Goal: Task Accomplishment & Management: Complete application form

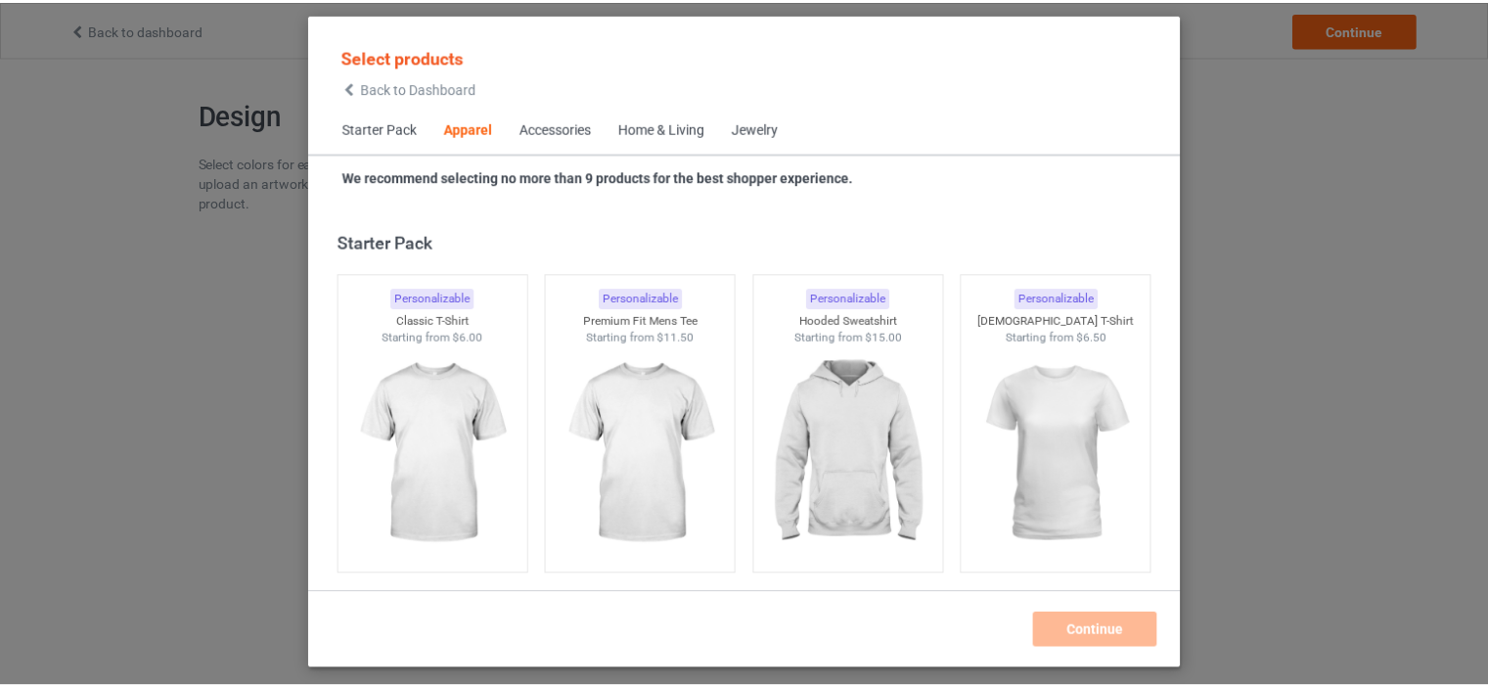
scroll to position [728, 0]
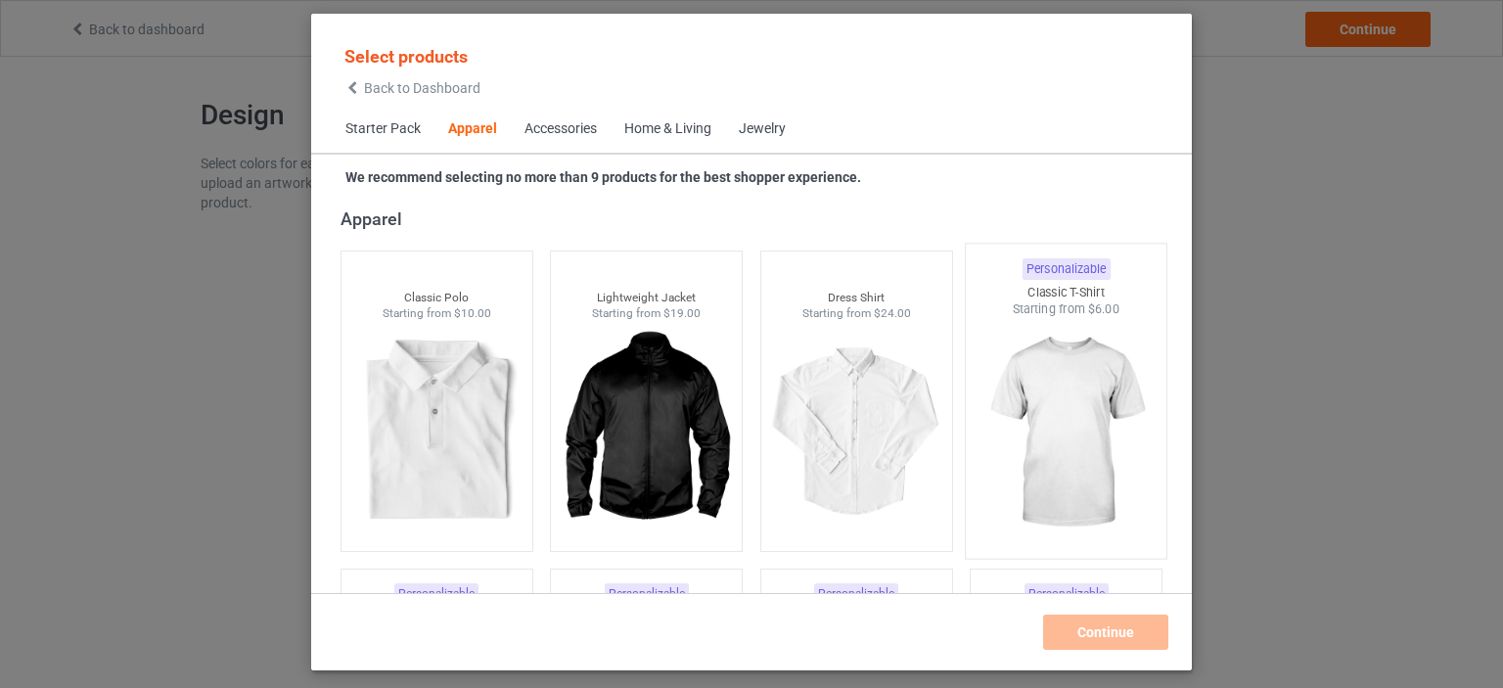
click at [1023, 376] on img at bounding box center [1066, 433] width 184 height 230
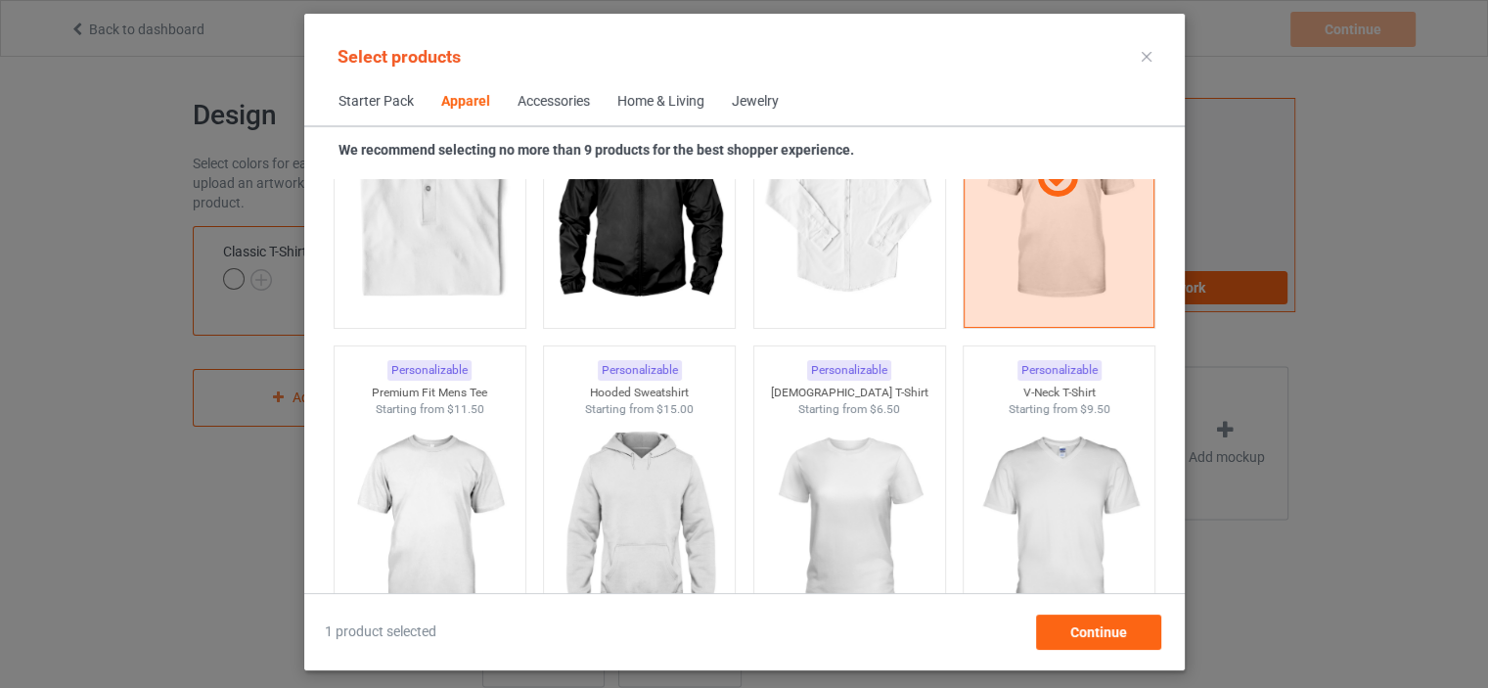
scroll to position [1119, 0]
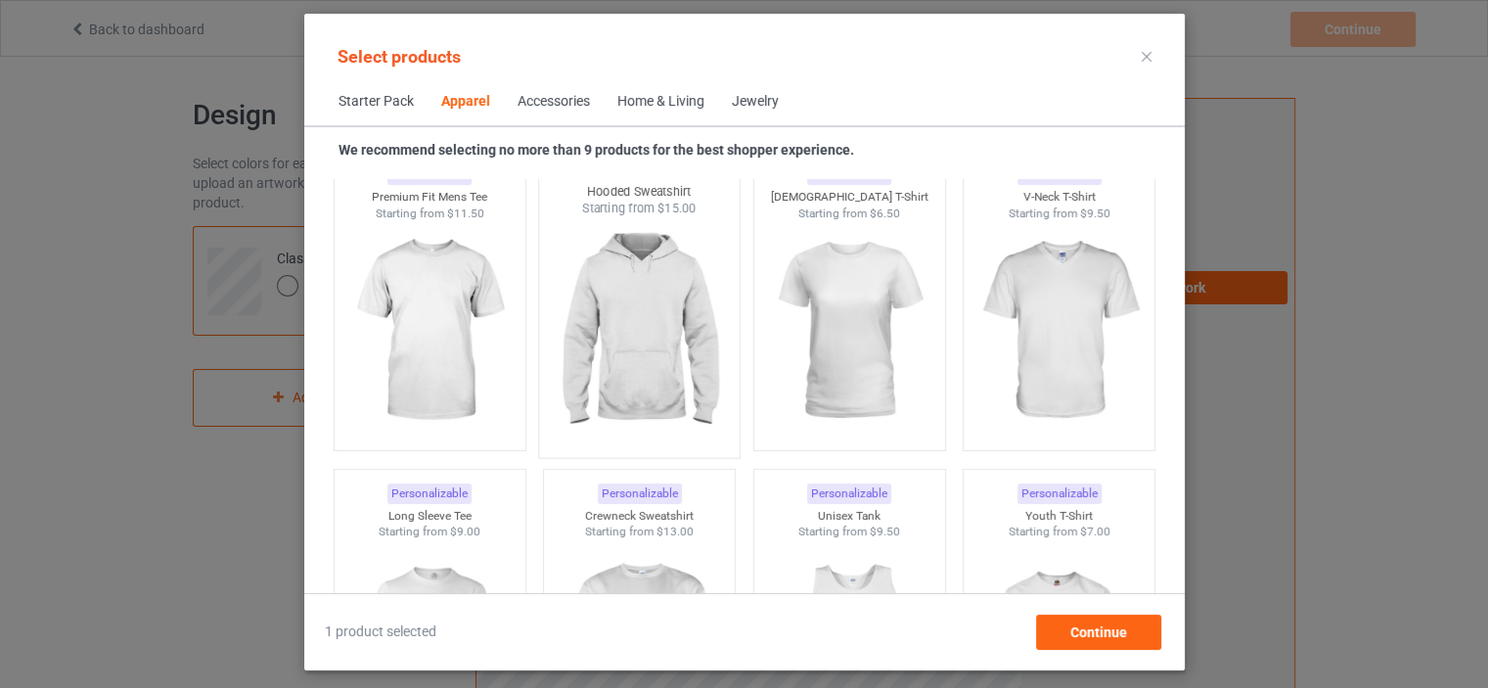
click at [665, 311] on img at bounding box center [639, 332] width 184 height 230
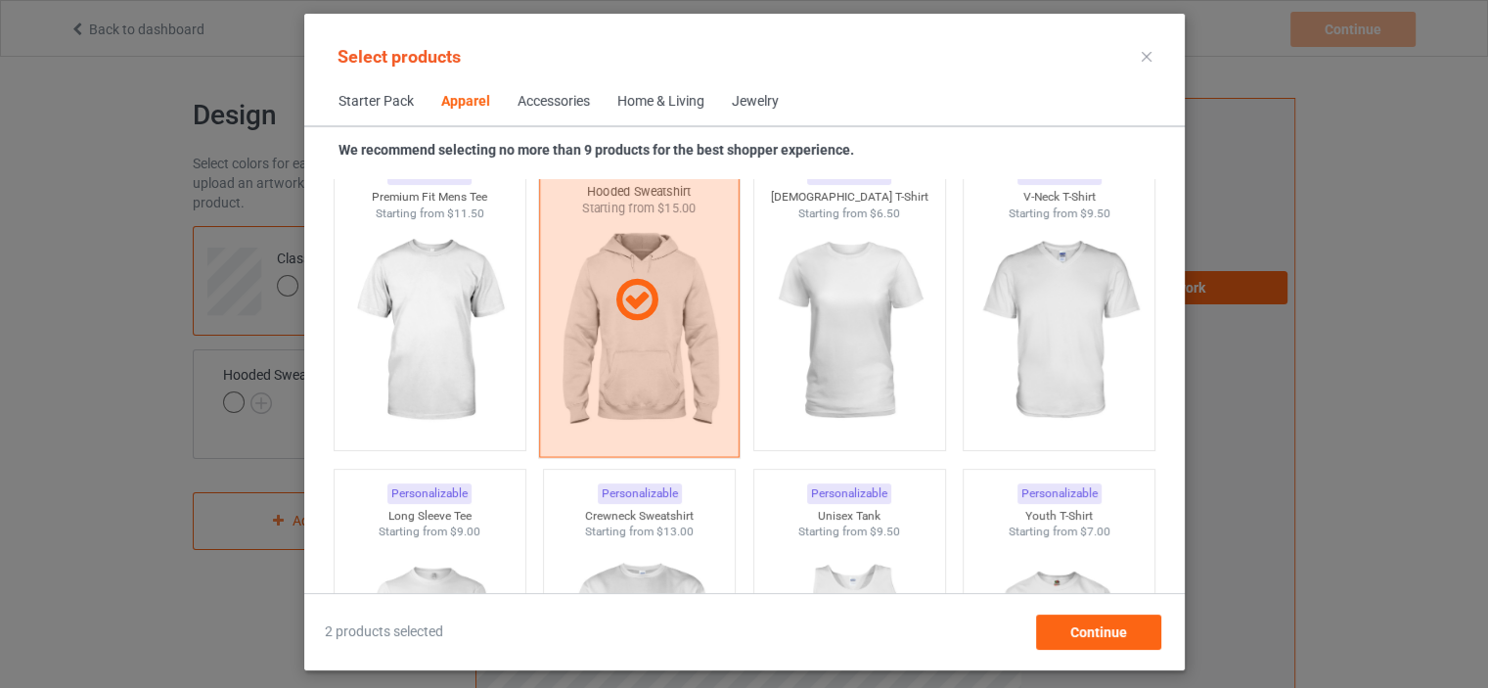
scroll to position [1315, 0]
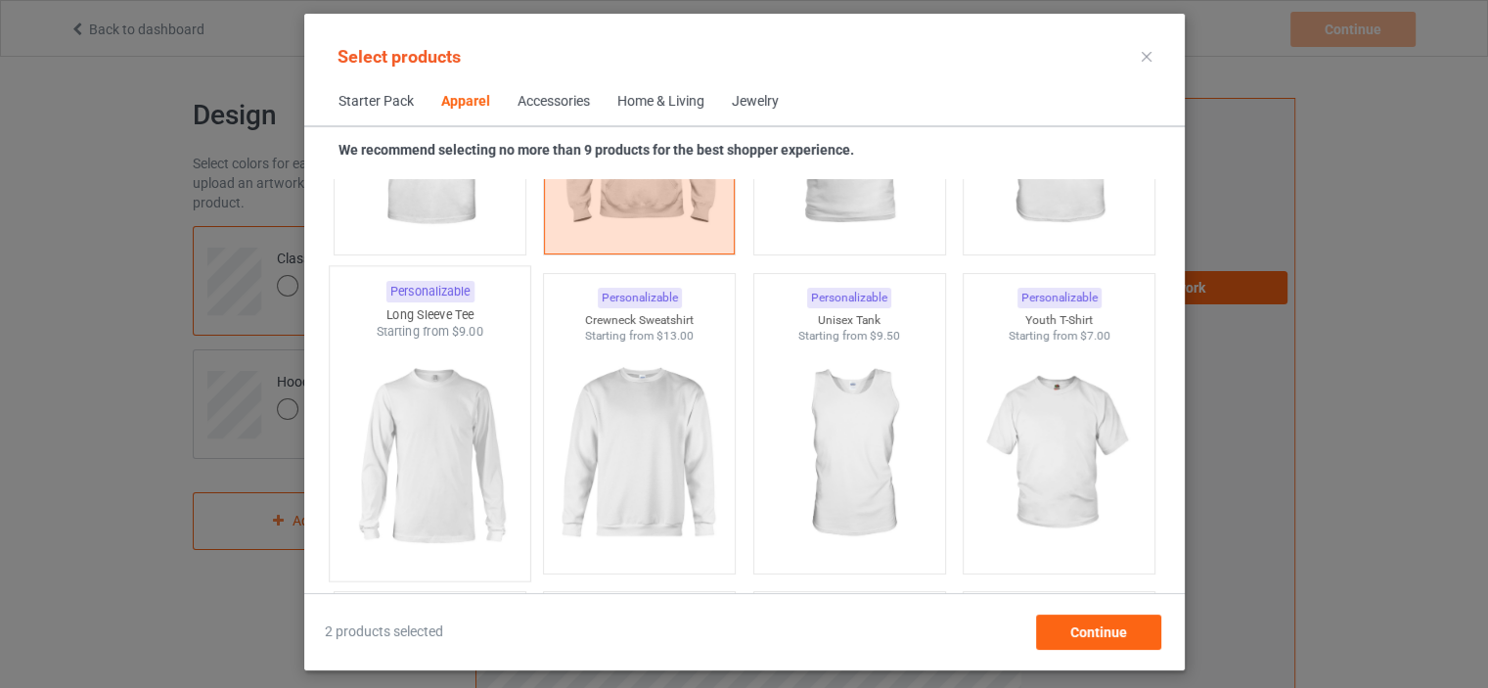
click at [457, 417] on img at bounding box center [430, 455] width 184 height 230
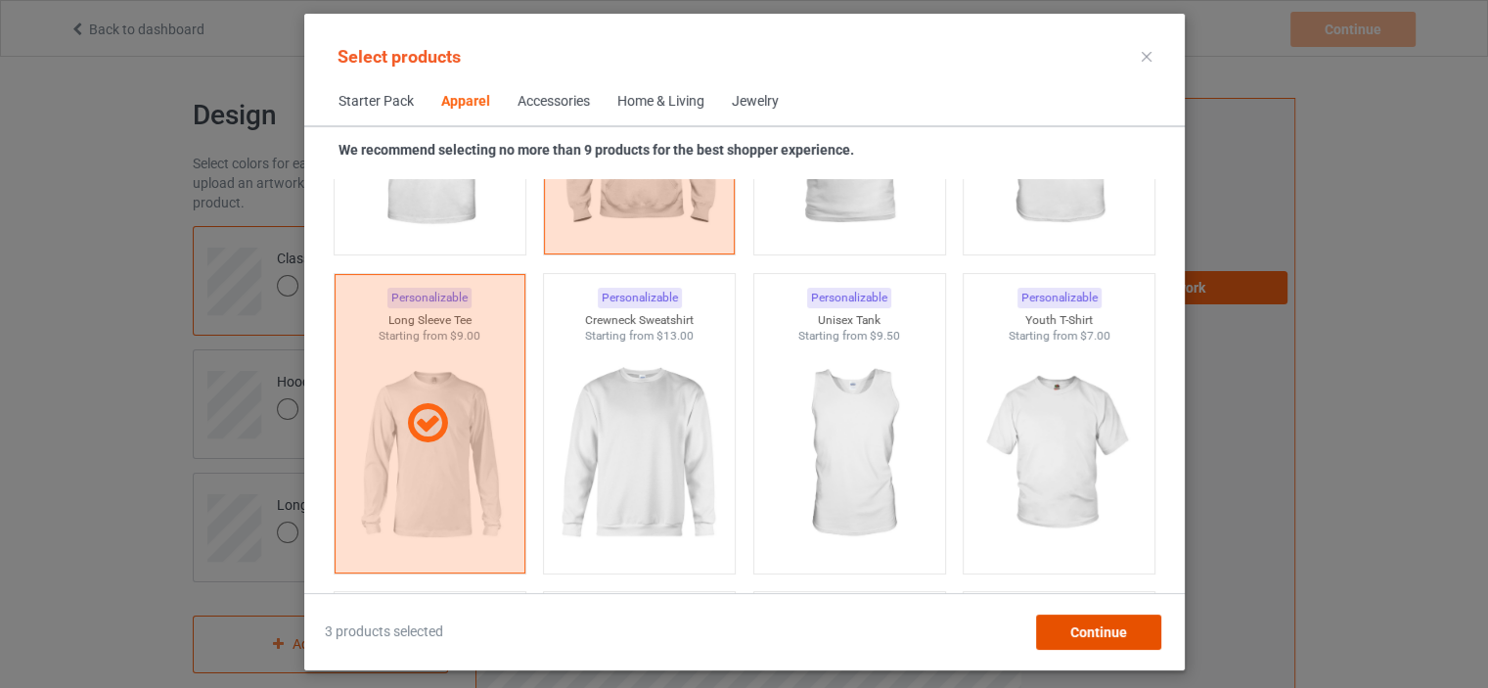
click at [1060, 640] on div "Continue" at bounding box center [1097, 631] width 125 height 35
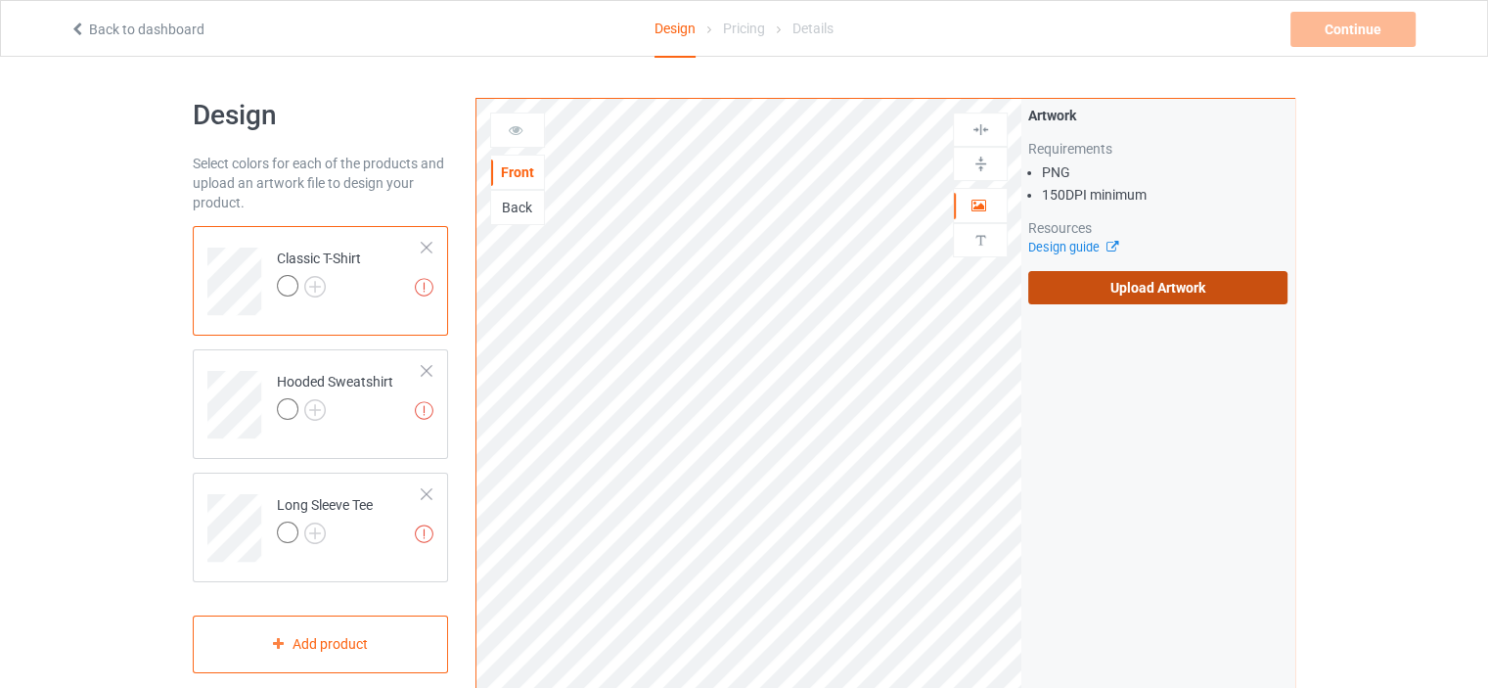
click at [1114, 289] on label "Upload Artwork" at bounding box center [1157, 287] width 259 height 33
click at [0, 0] on input "Upload Artwork" at bounding box center [0, 0] width 0 height 0
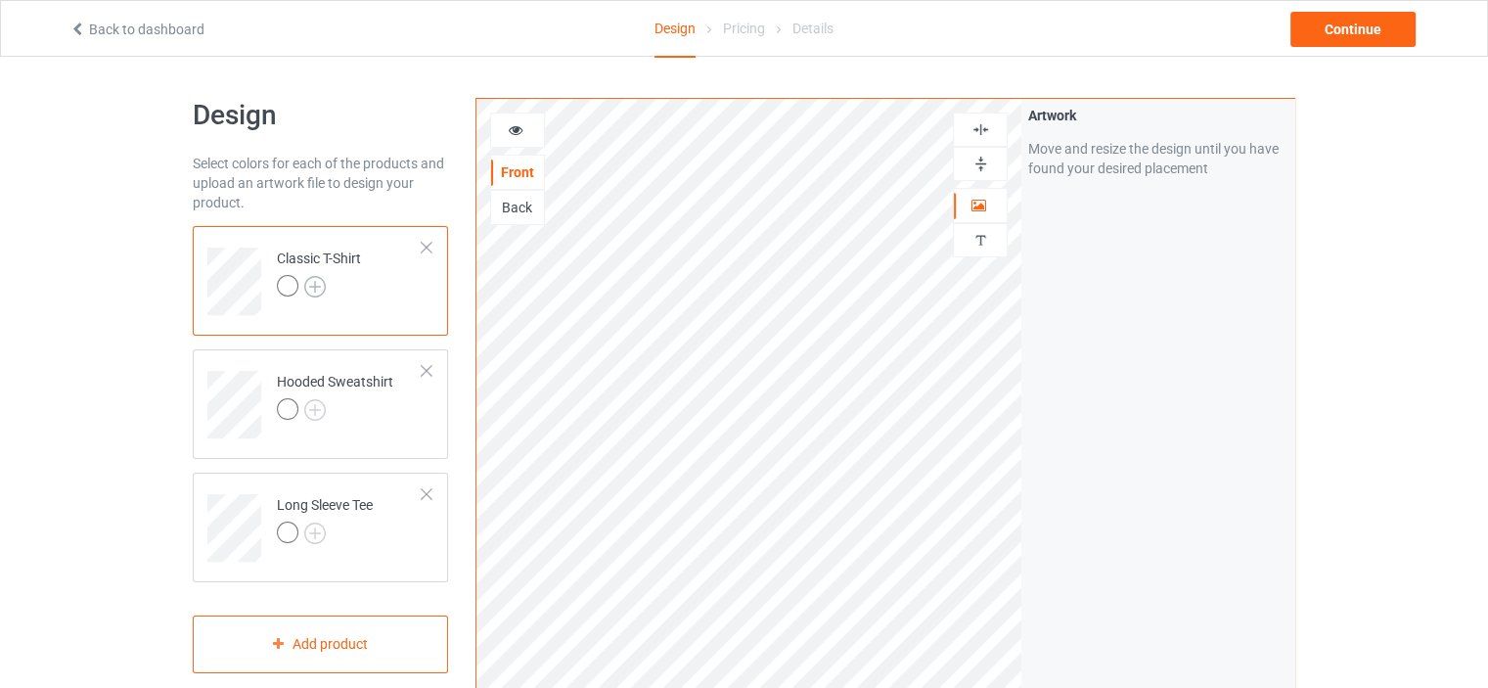
click at [316, 289] on img at bounding box center [315, 287] width 22 height 22
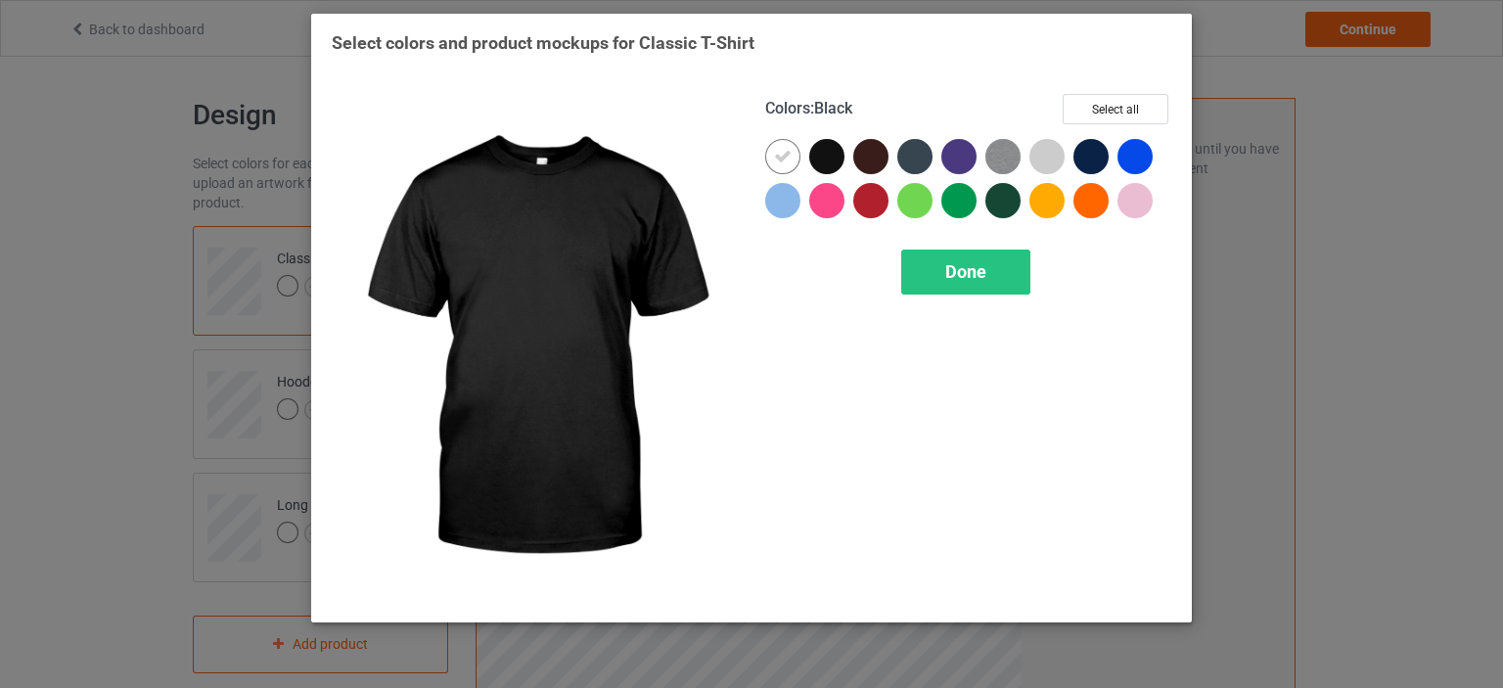
click at [816, 162] on div at bounding box center [826, 156] width 35 height 35
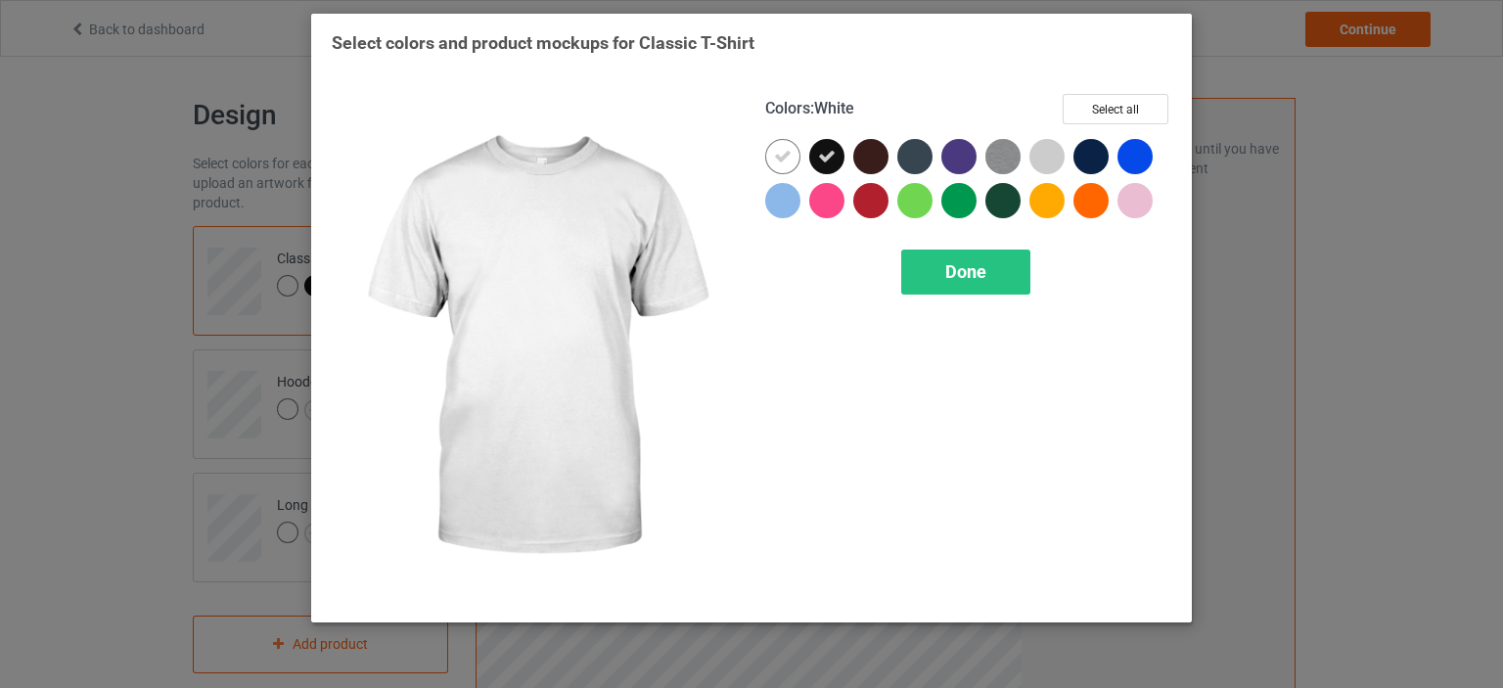
click at [782, 156] on icon at bounding box center [783, 157] width 18 height 18
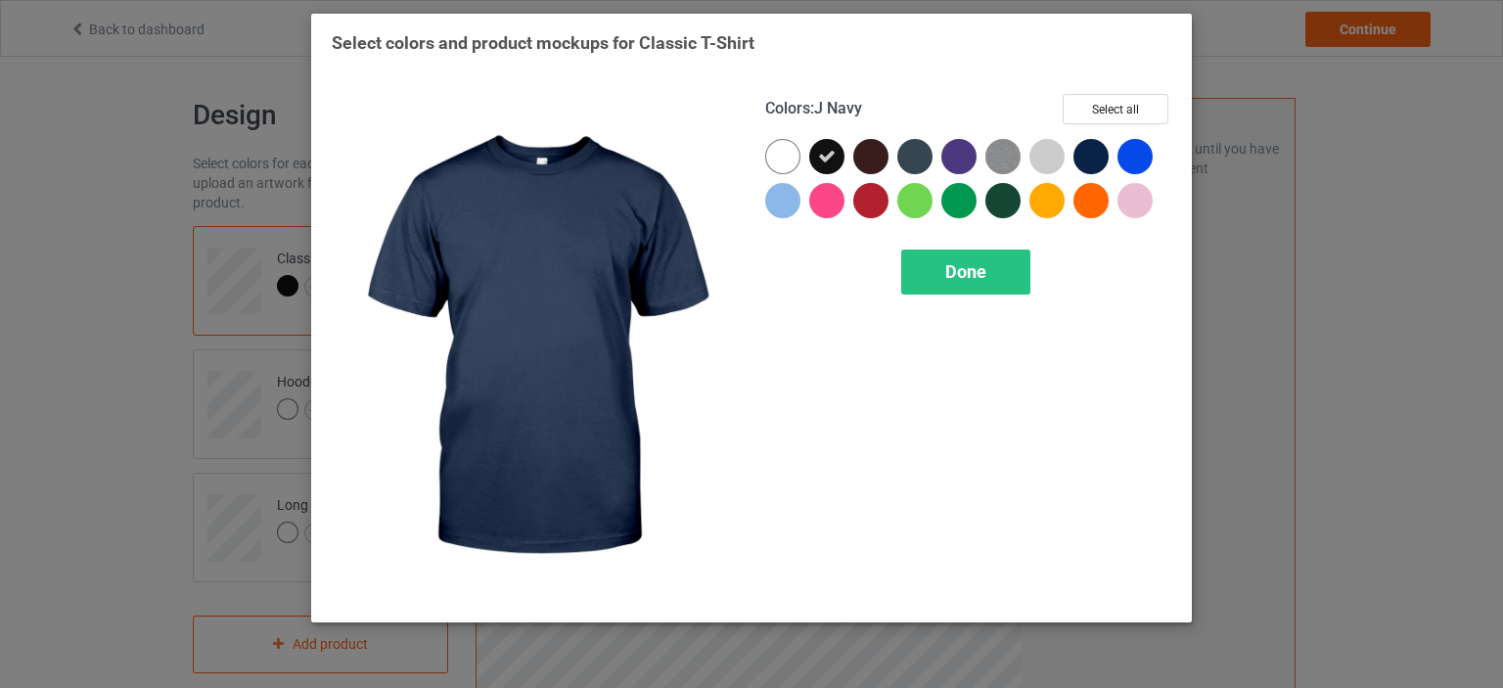
click at [1093, 151] on div at bounding box center [1090, 156] width 35 height 35
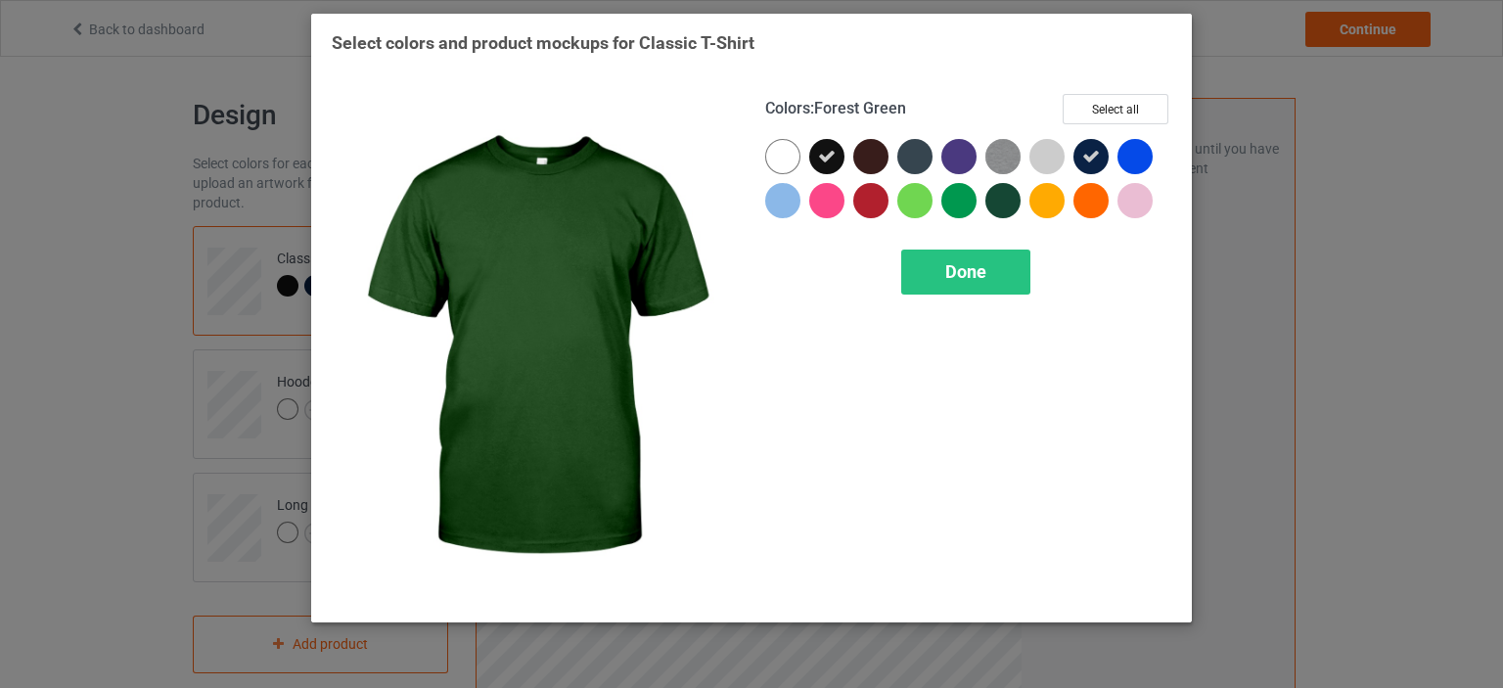
click at [1006, 195] on div at bounding box center [1002, 200] width 35 height 35
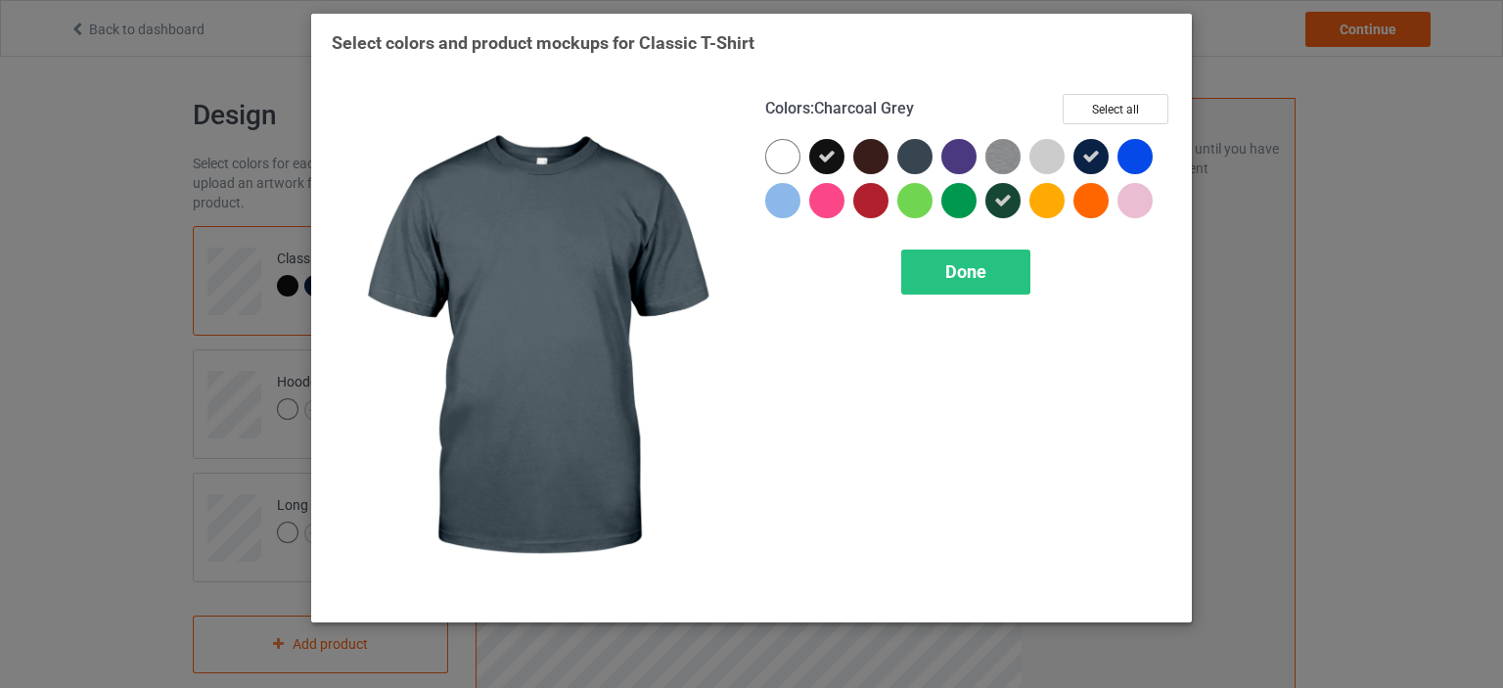
click at [914, 153] on div at bounding box center [914, 156] width 35 height 35
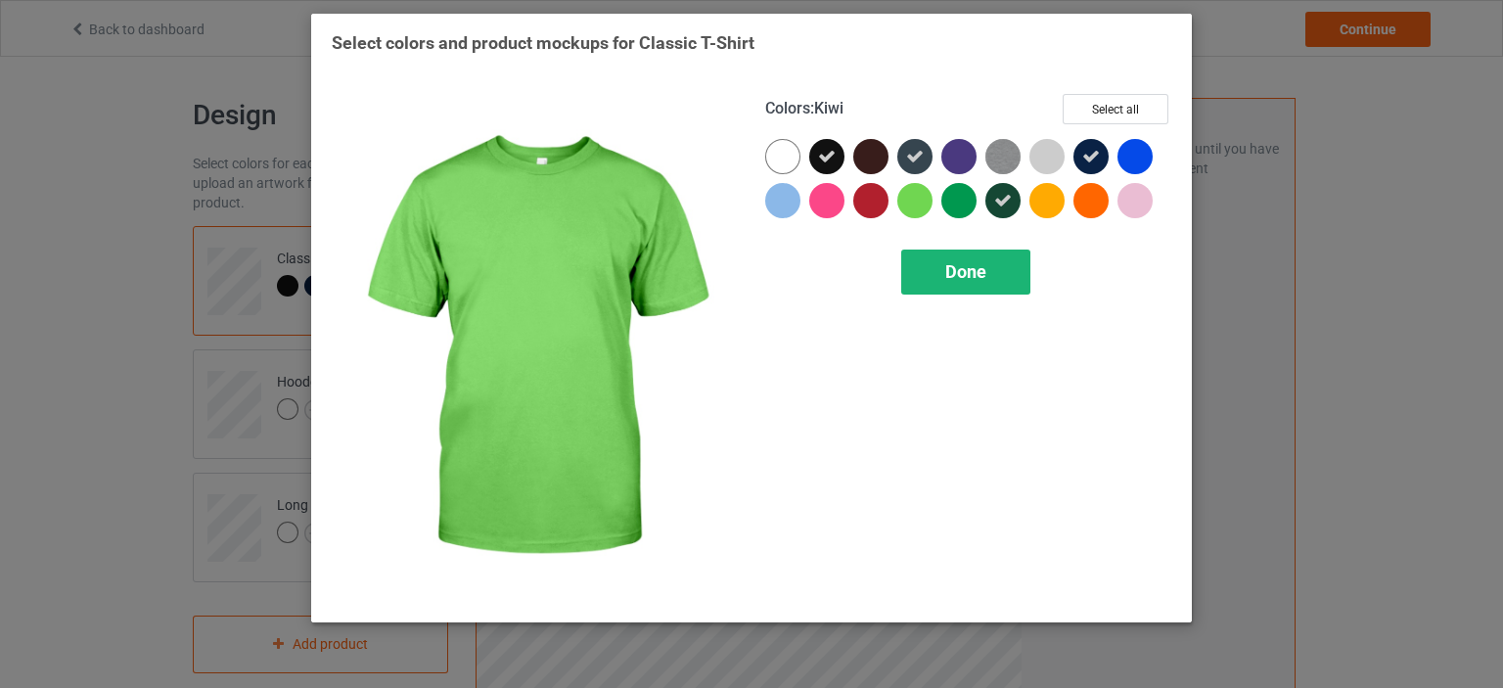
click at [927, 277] on div "Done" at bounding box center [965, 271] width 129 height 45
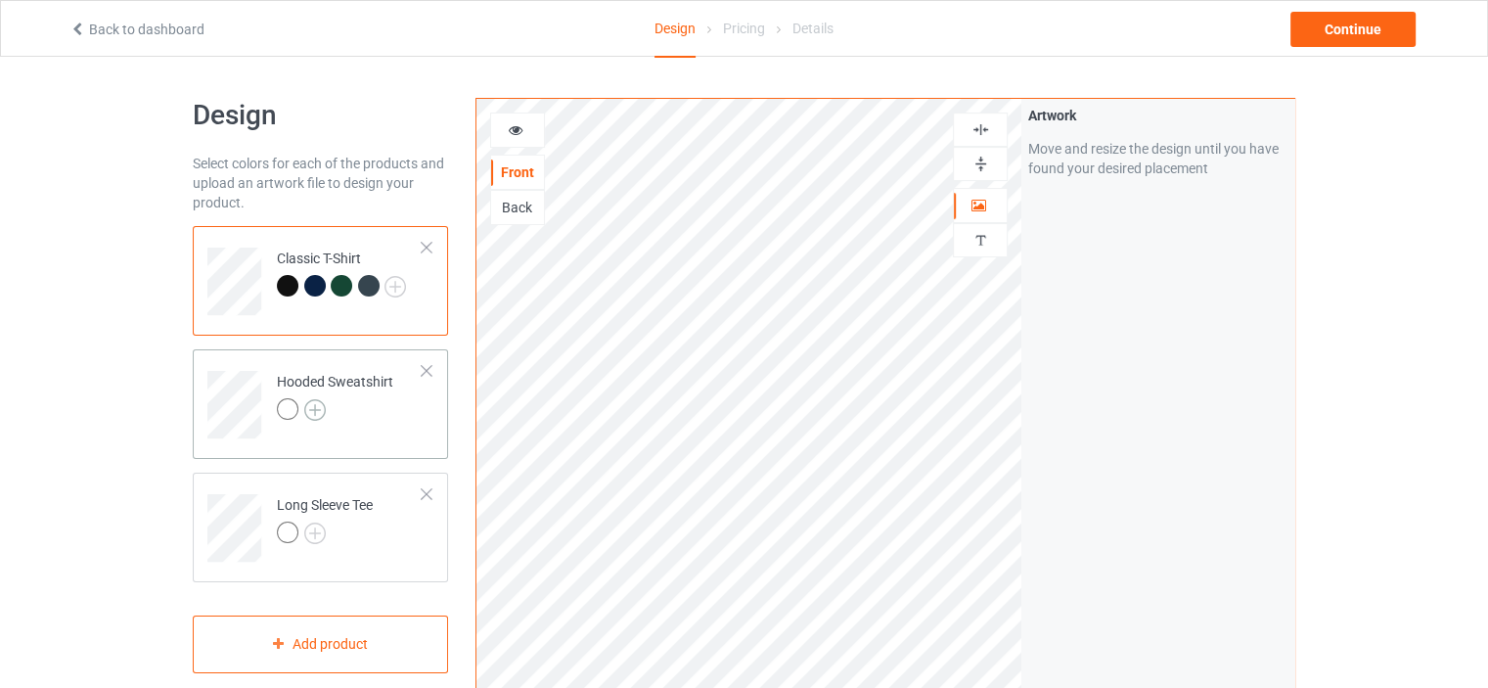
click at [316, 409] on img at bounding box center [315, 410] width 22 height 22
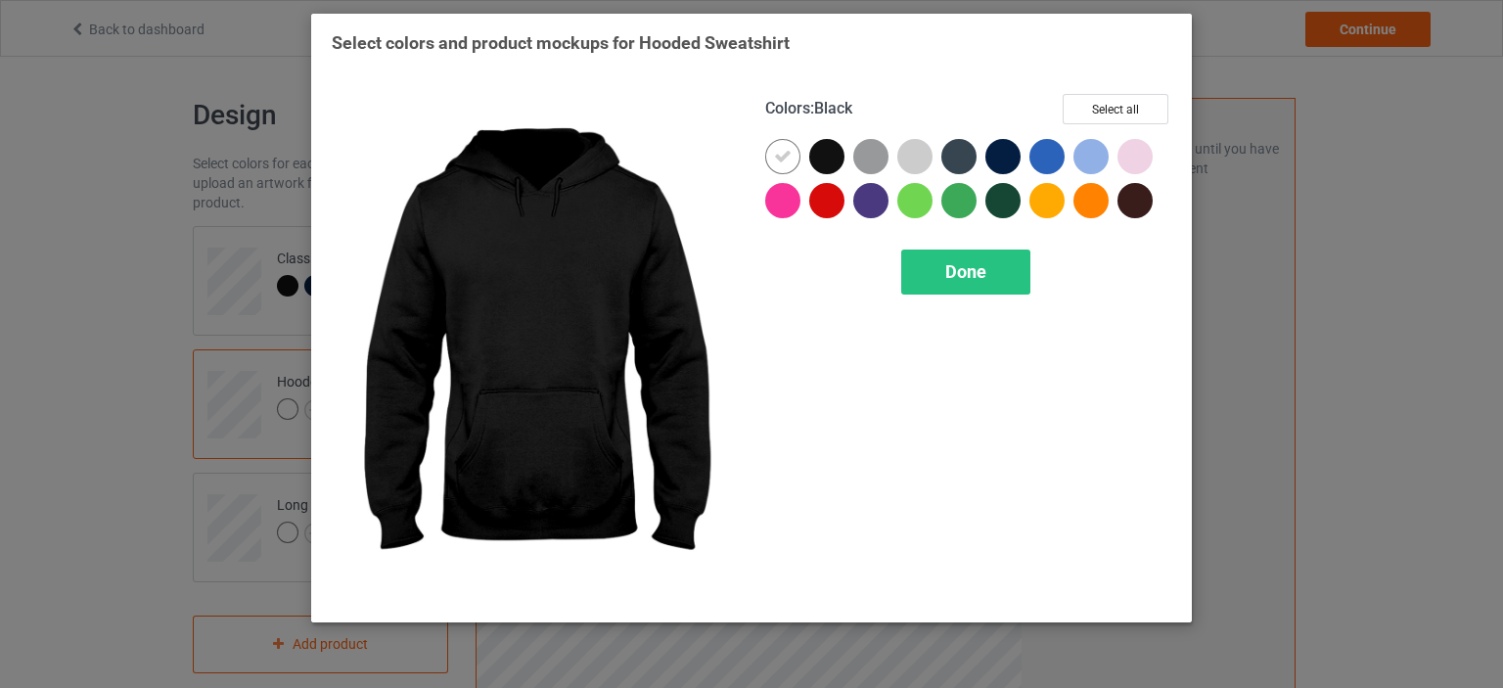
click at [822, 158] on div at bounding box center [826, 156] width 35 height 35
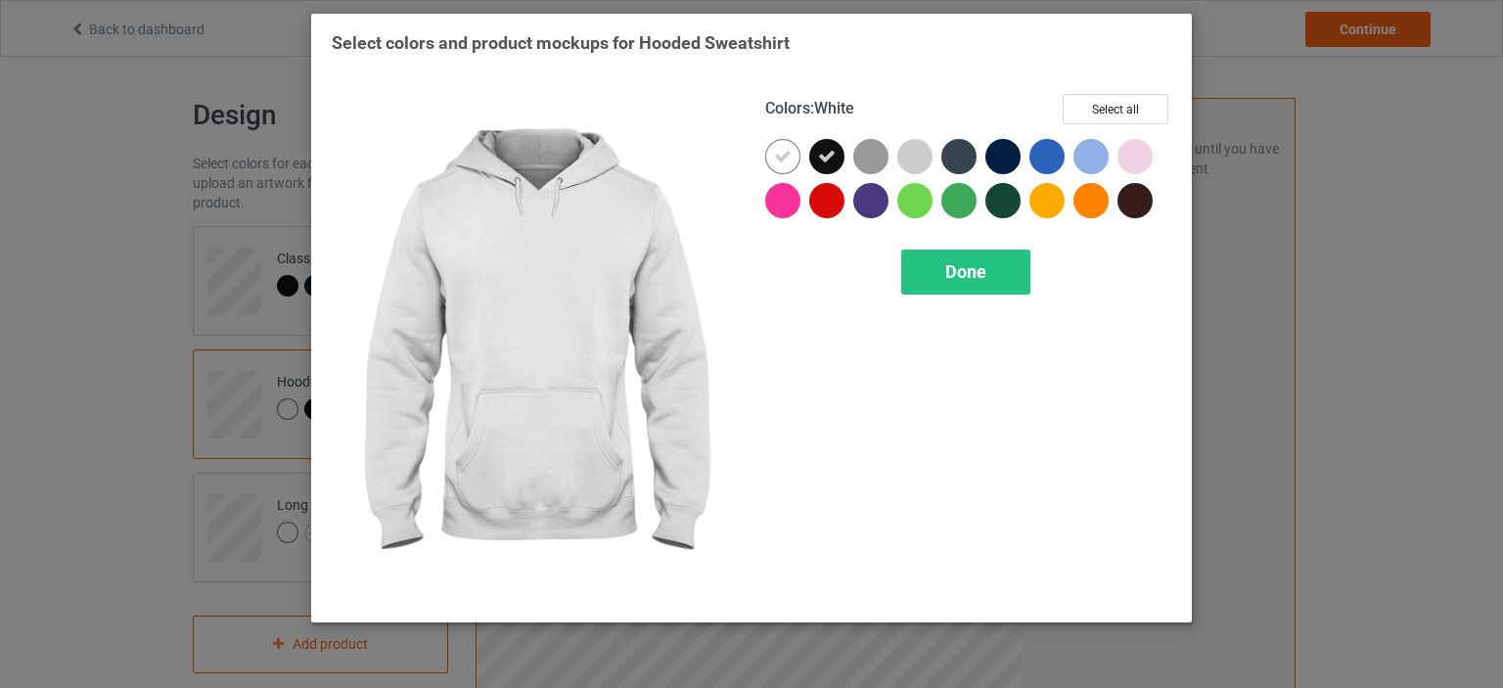
click at [787, 156] on icon at bounding box center [783, 157] width 18 height 18
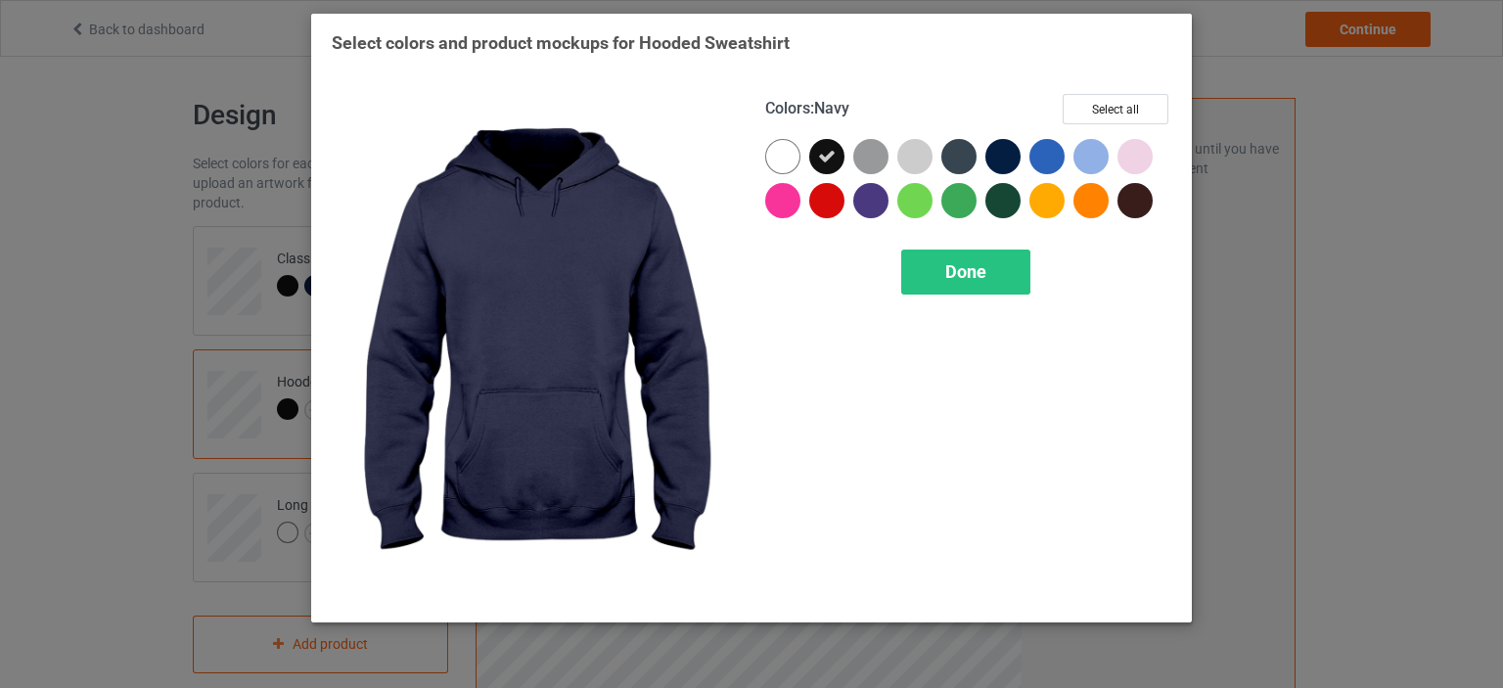
click at [1002, 155] on div at bounding box center [1002, 156] width 35 height 35
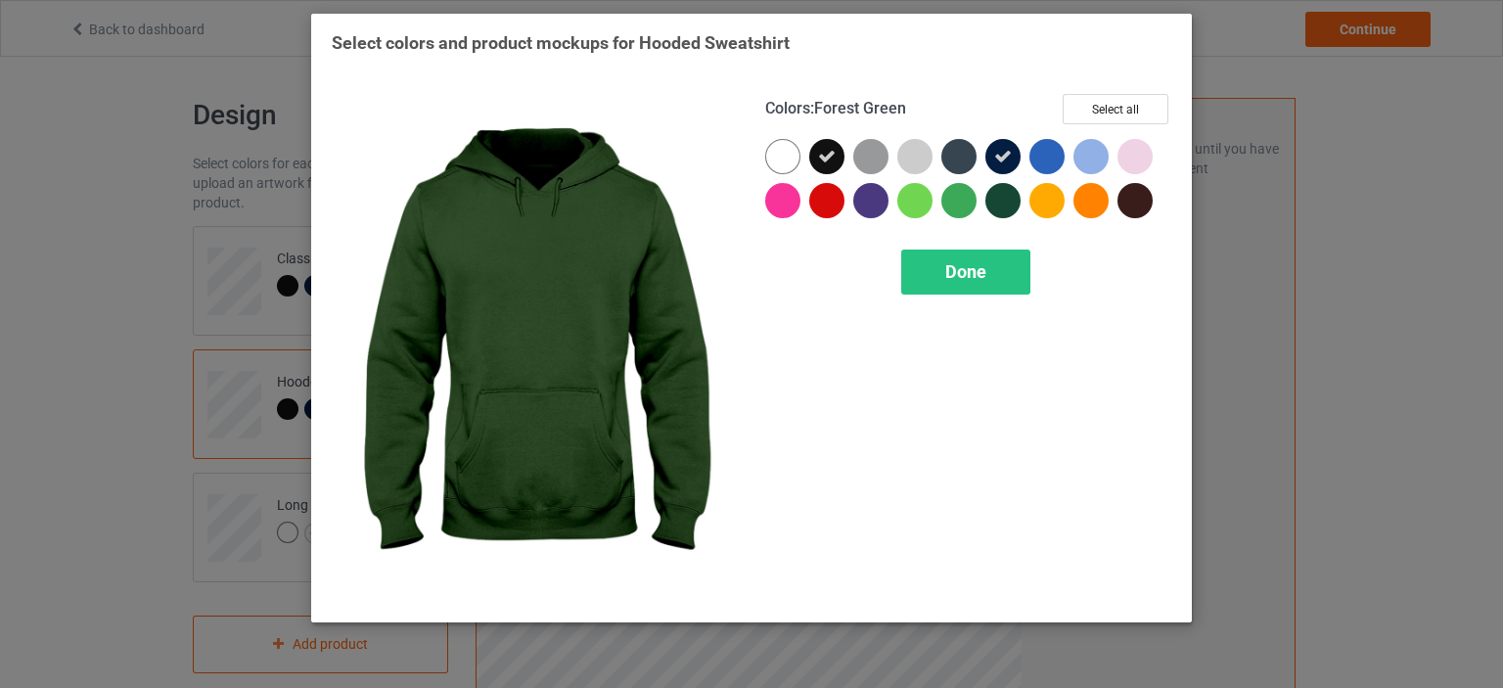
click at [997, 193] on div at bounding box center [1002, 200] width 35 height 35
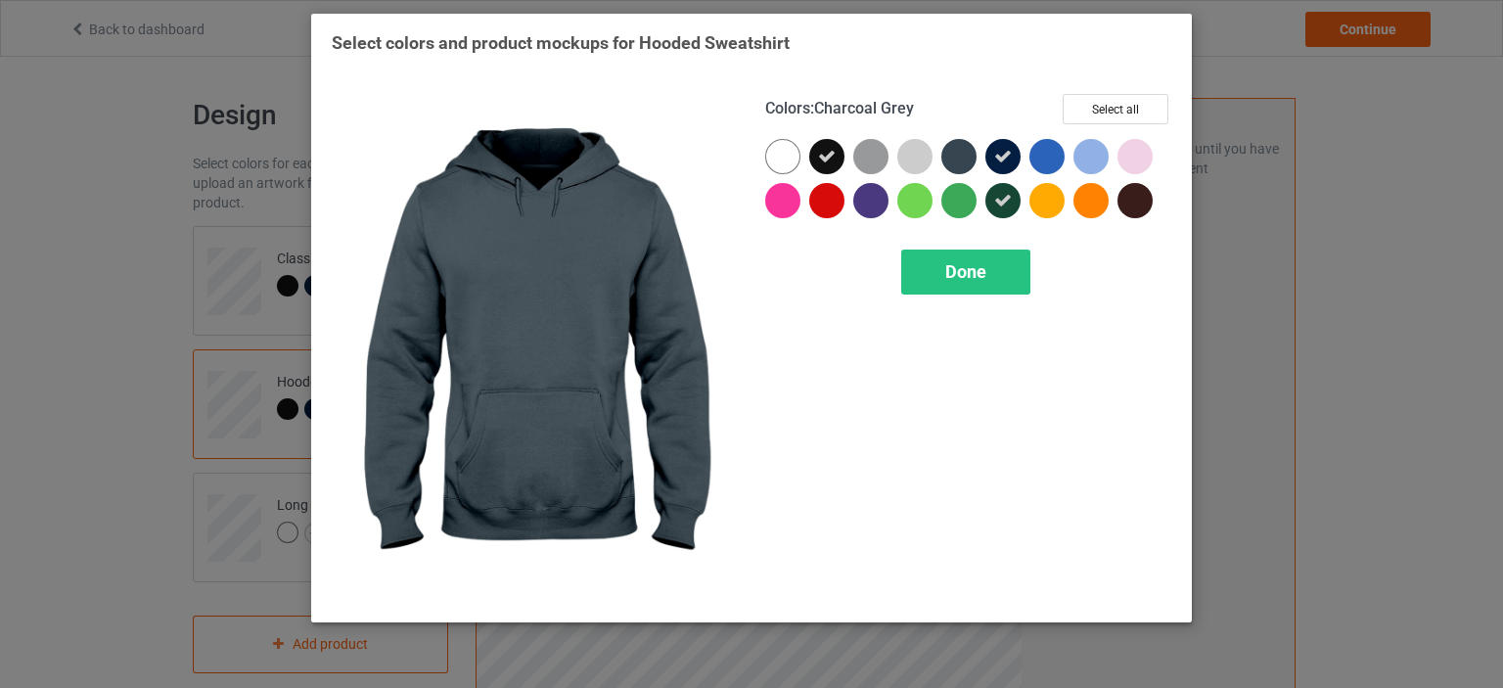
click at [959, 152] on div at bounding box center [958, 156] width 35 height 35
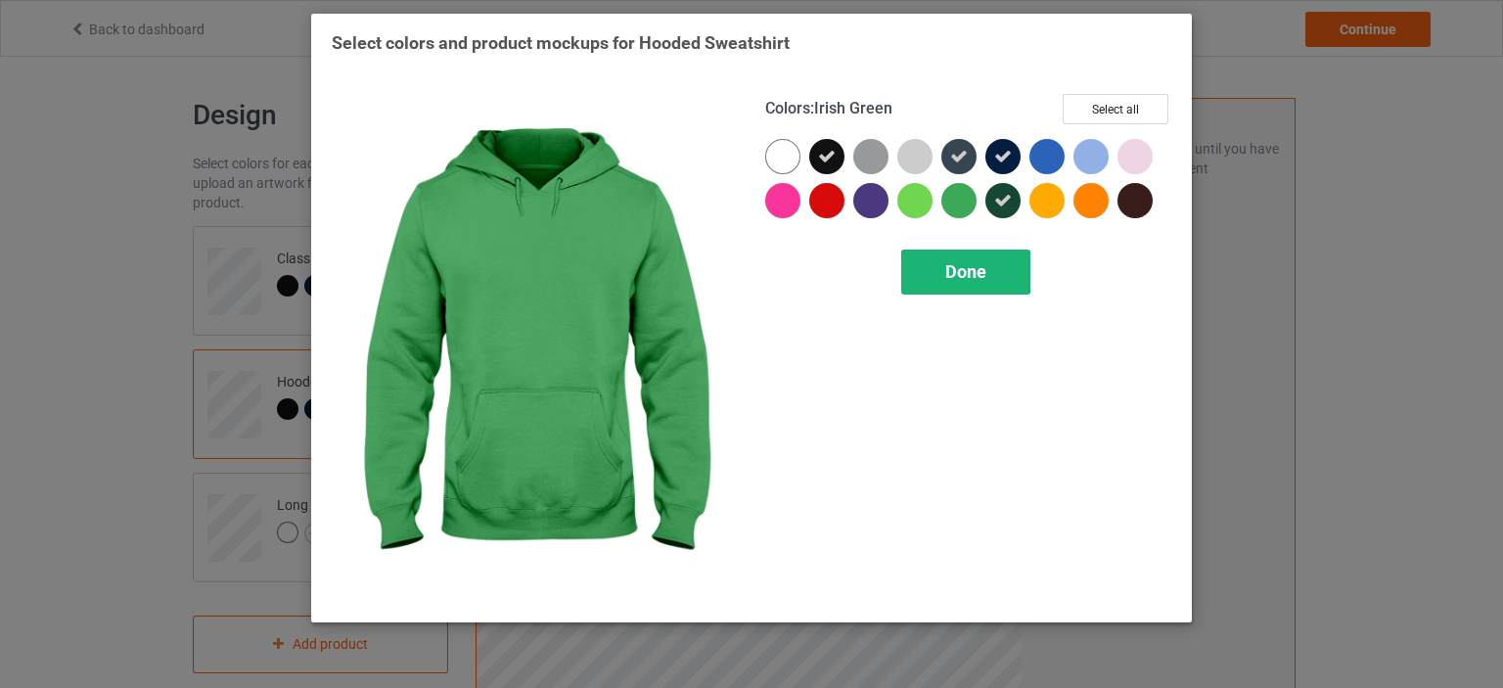
click at [949, 262] on span "Done" at bounding box center [965, 271] width 41 height 21
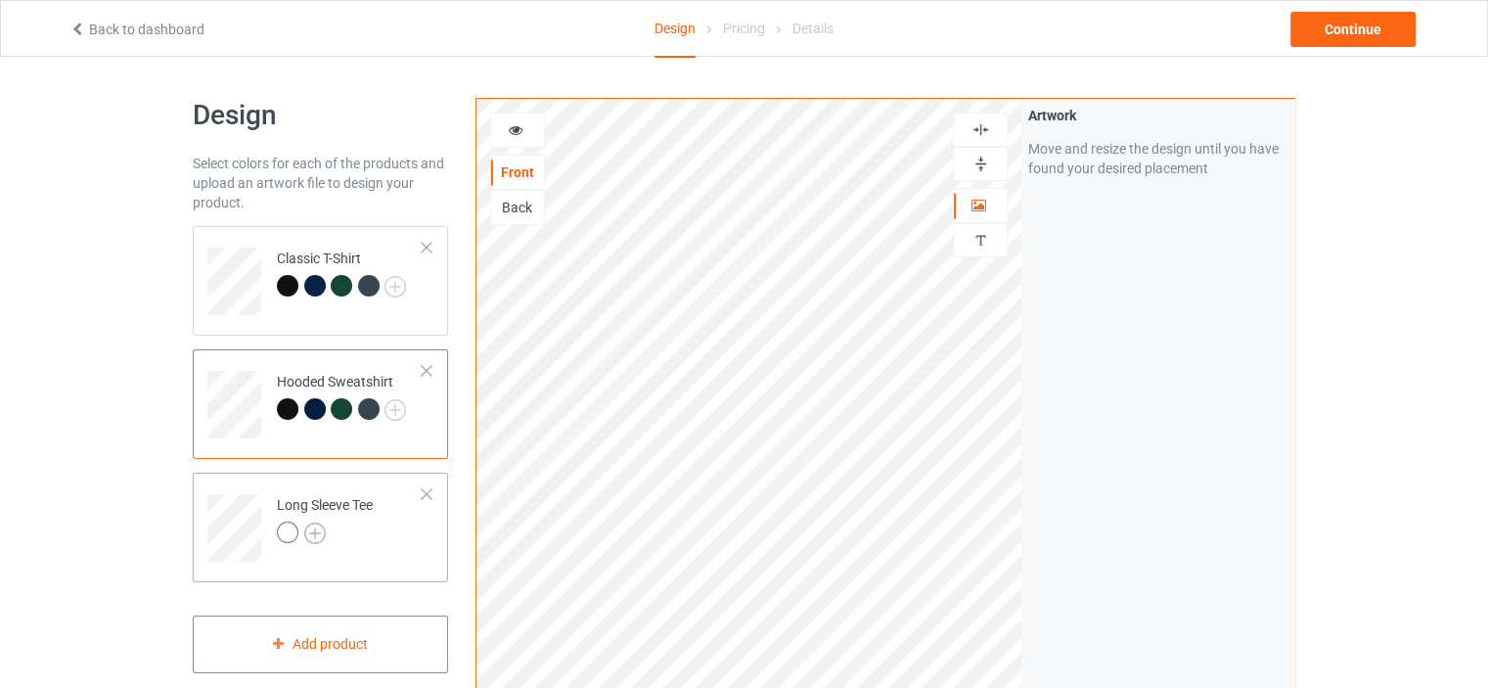
click at [320, 531] on img at bounding box center [315, 533] width 22 height 22
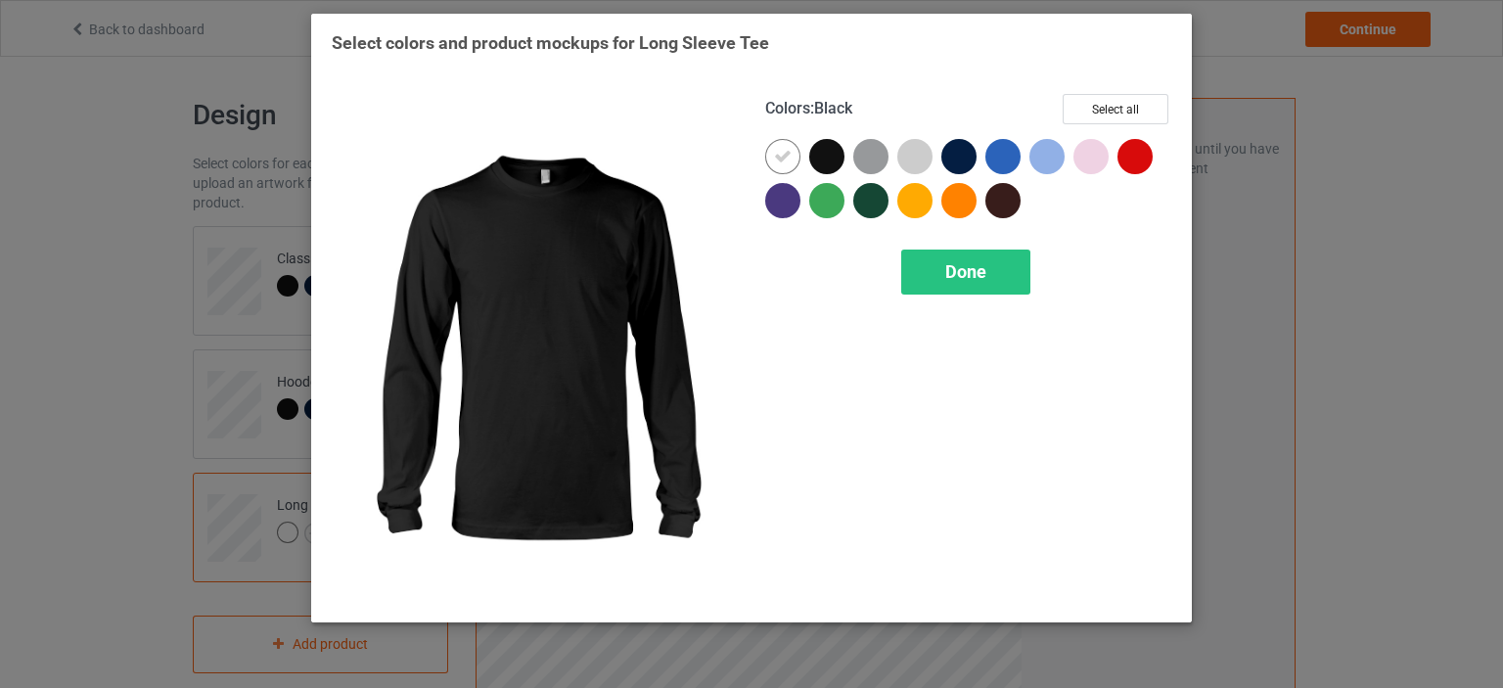
click at [827, 151] on div at bounding box center [826, 156] width 35 height 35
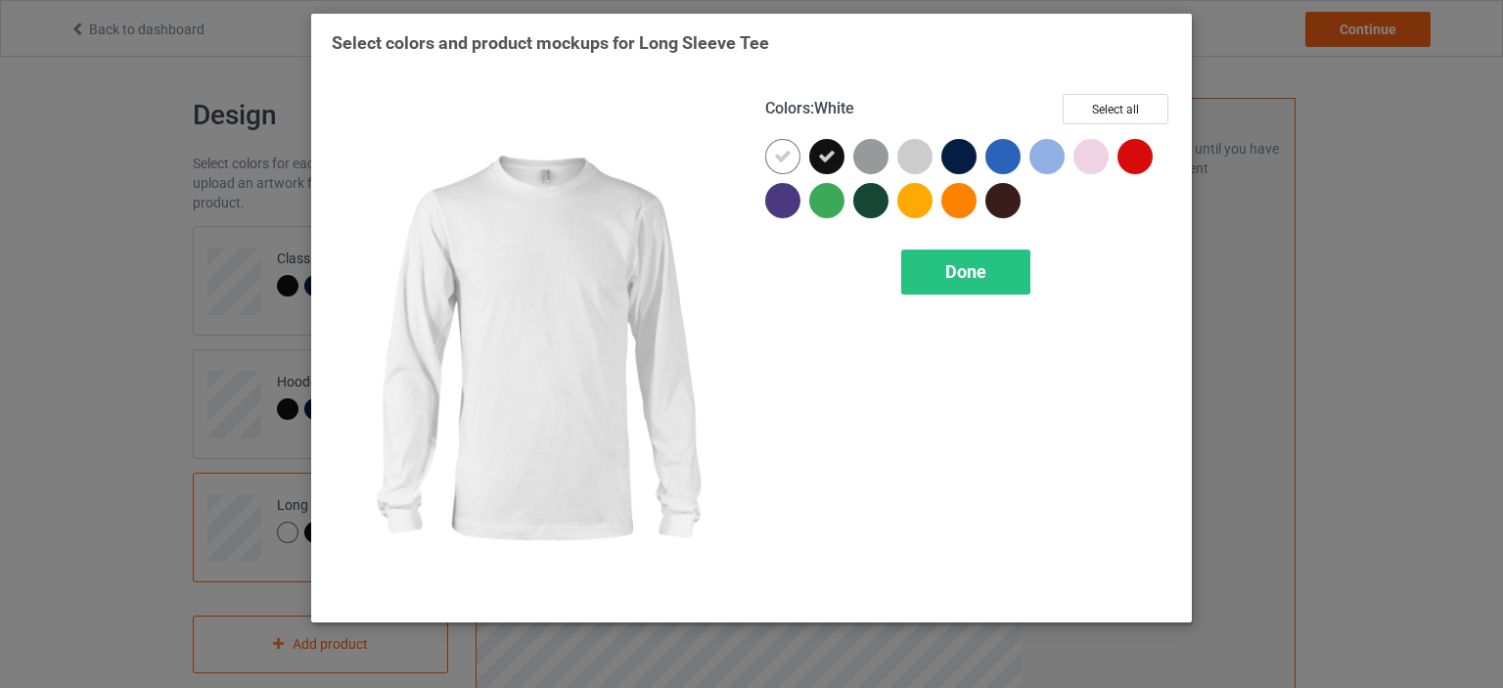
click at [786, 158] on icon at bounding box center [783, 157] width 18 height 18
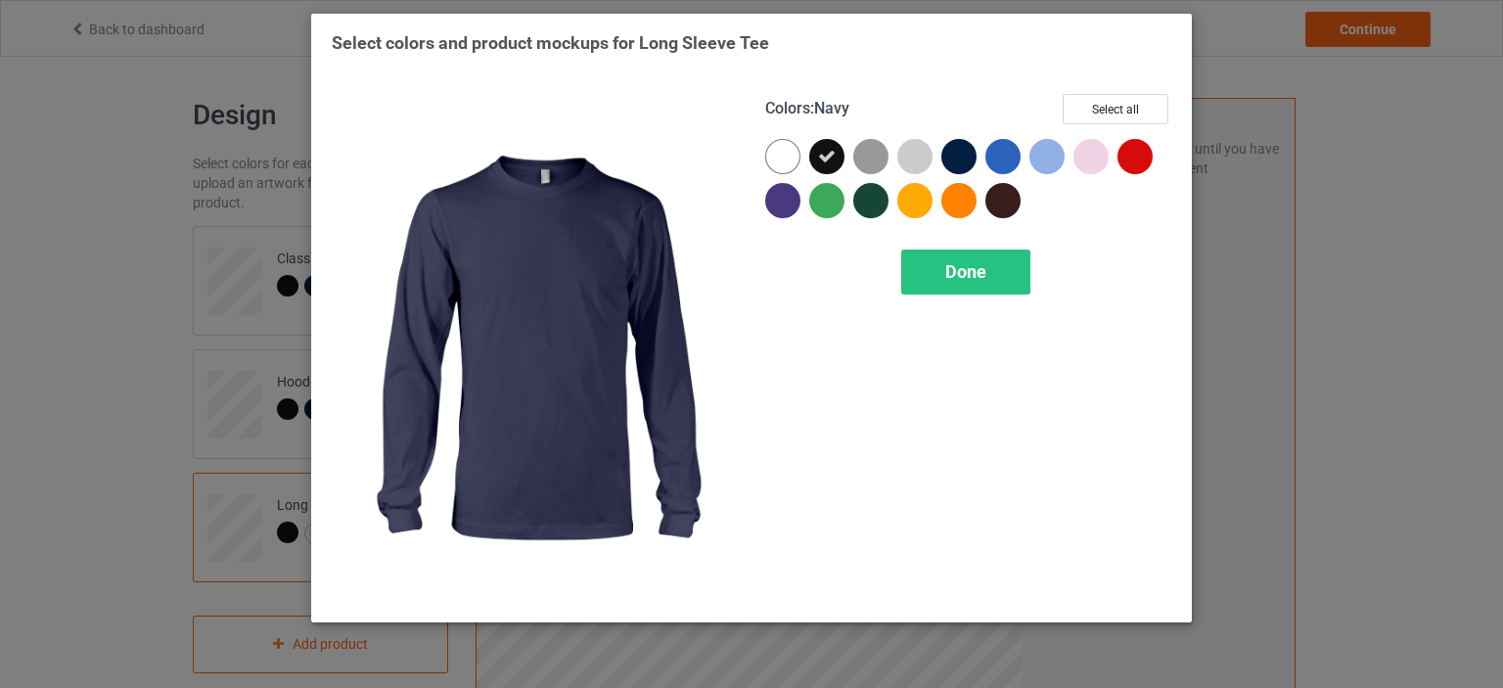
click at [949, 151] on div at bounding box center [958, 156] width 35 height 35
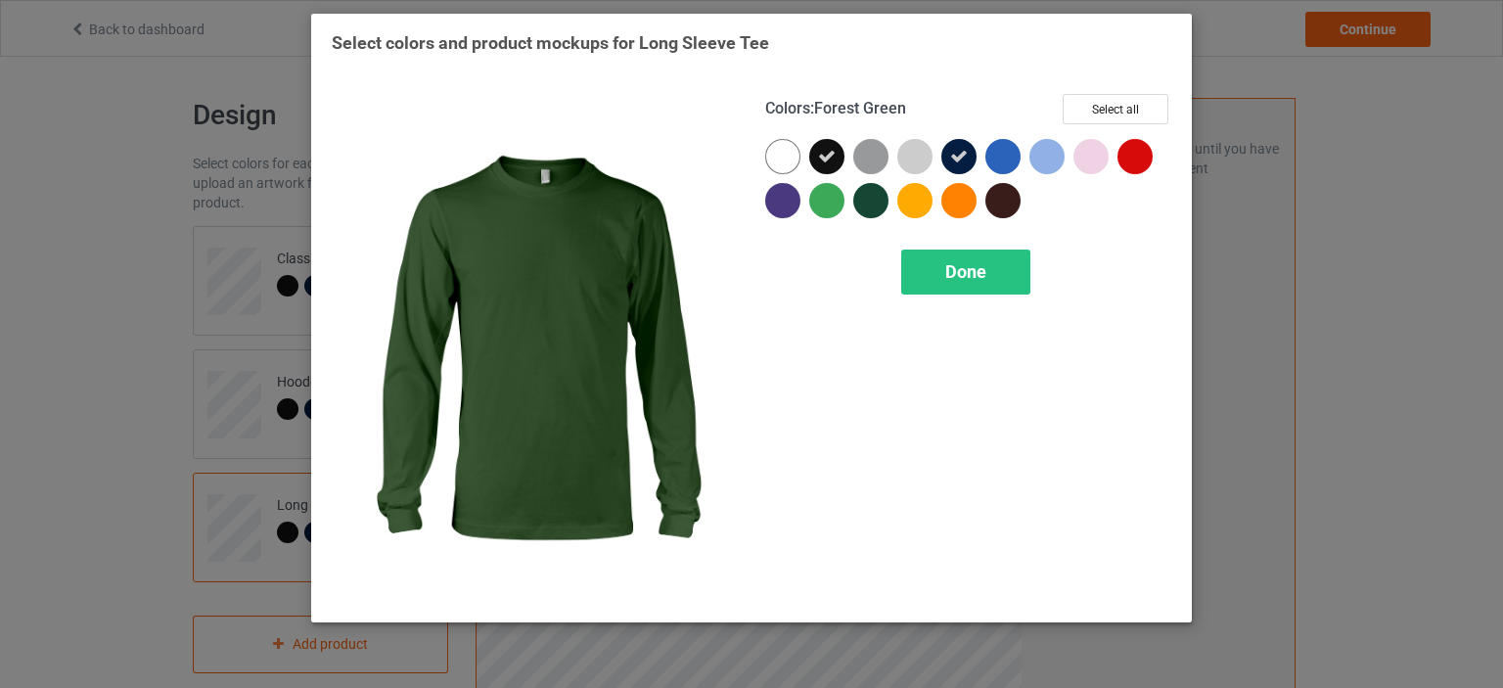
click at [869, 198] on div at bounding box center [870, 200] width 35 height 35
click at [931, 281] on div "Done" at bounding box center [965, 271] width 129 height 45
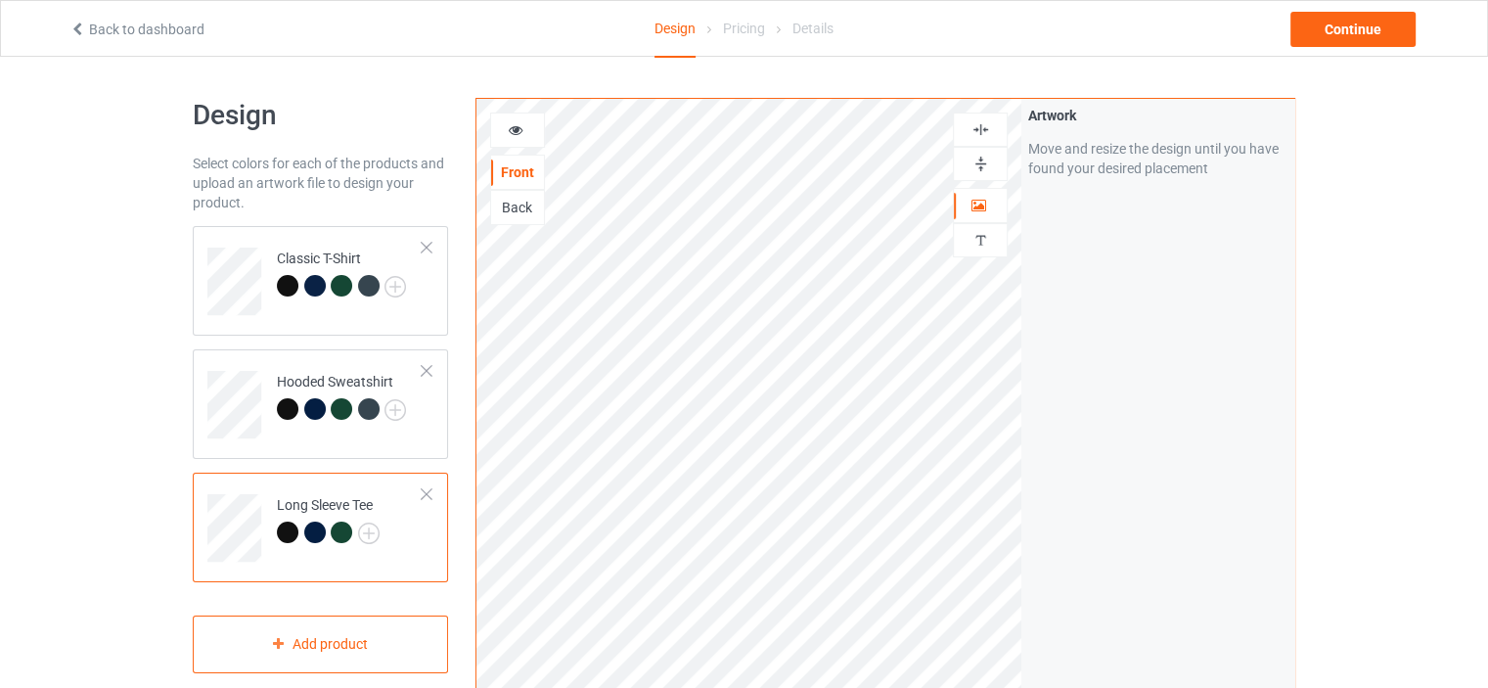
click at [1115, 372] on div "Artwork Move and resize the design until you have found your desired placement" at bounding box center [1157, 470] width 273 height 743
click at [1352, 32] on div "Continue" at bounding box center [1352, 29] width 125 height 35
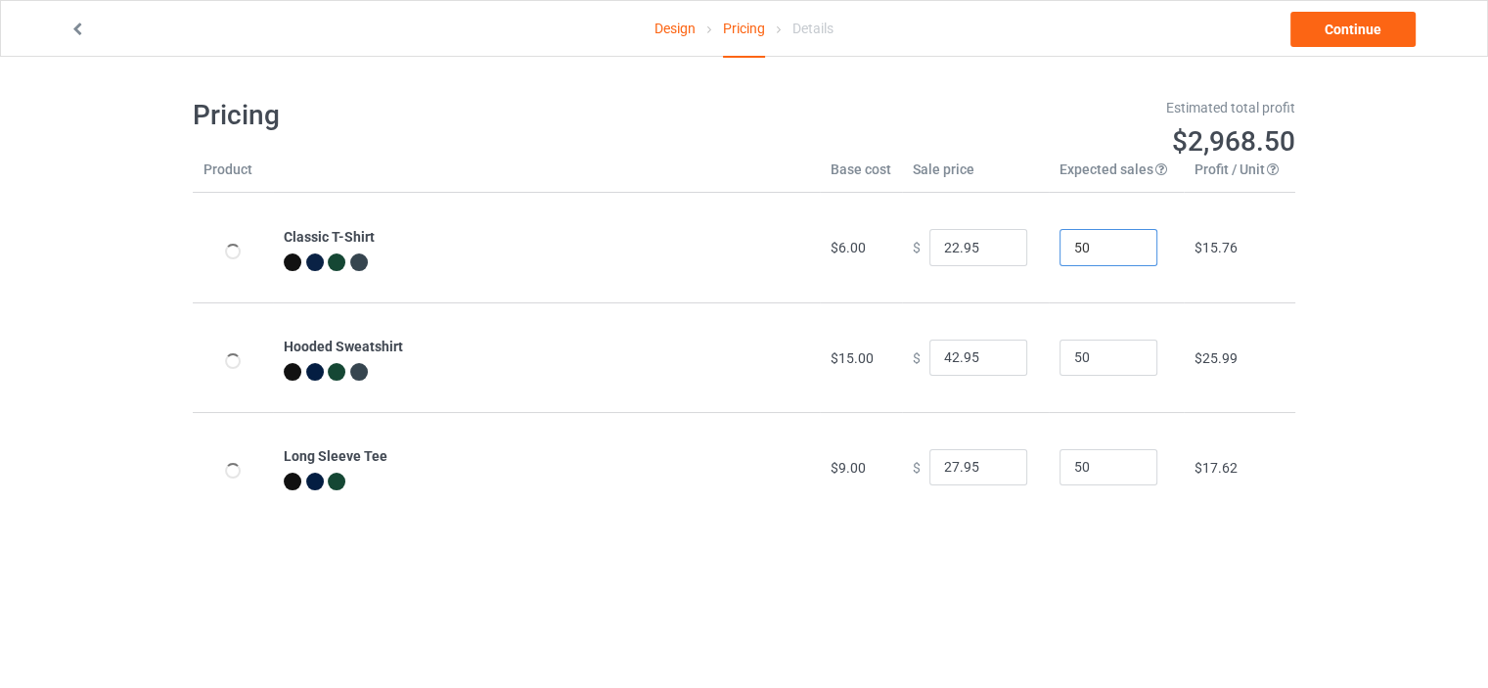
drag, startPoint x: 1088, startPoint y: 240, endPoint x: 1053, endPoint y: 248, distance: 36.1
click at [1059, 248] on input "50" at bounding box center [1108, 247] width 98 height 37
type input "1"
drag, startPoint x: 1088, startPoint y: 363, endPoint x: 1039, endPoint y: 367, distance: 49.1
click at [1049, 367] on td "50" at bounding box center [1116, 357] width 135 height 110
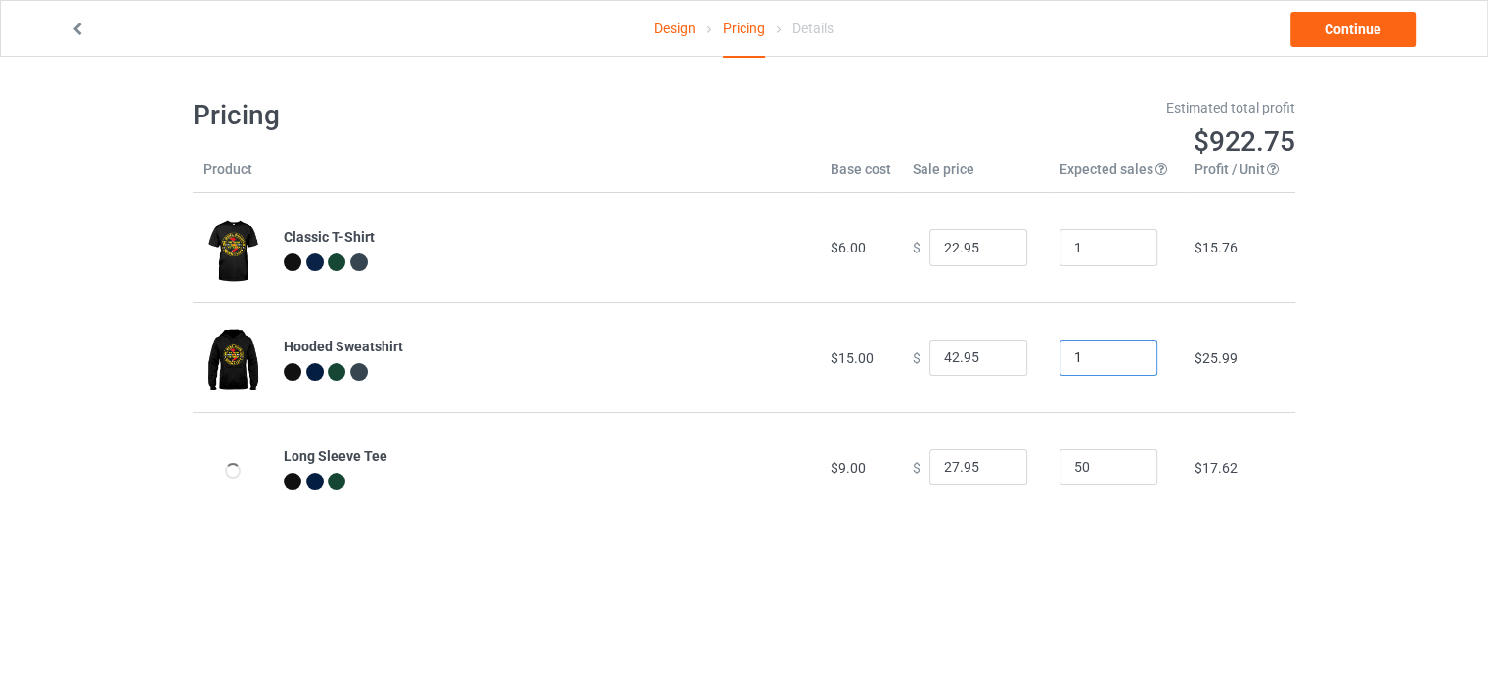
type input "1"
drag, startPoint x: 1083, startPoint y: 474, endPoint x: 1040, endPoint y: 473, distance: 43.1
click at [1049, 473] on td "50" at bounding box center [1116, 467] width 135 height 110
type input "1"
click at [940, 246] on input "22.95" at bounding box center [978, 247] width 98 height 37
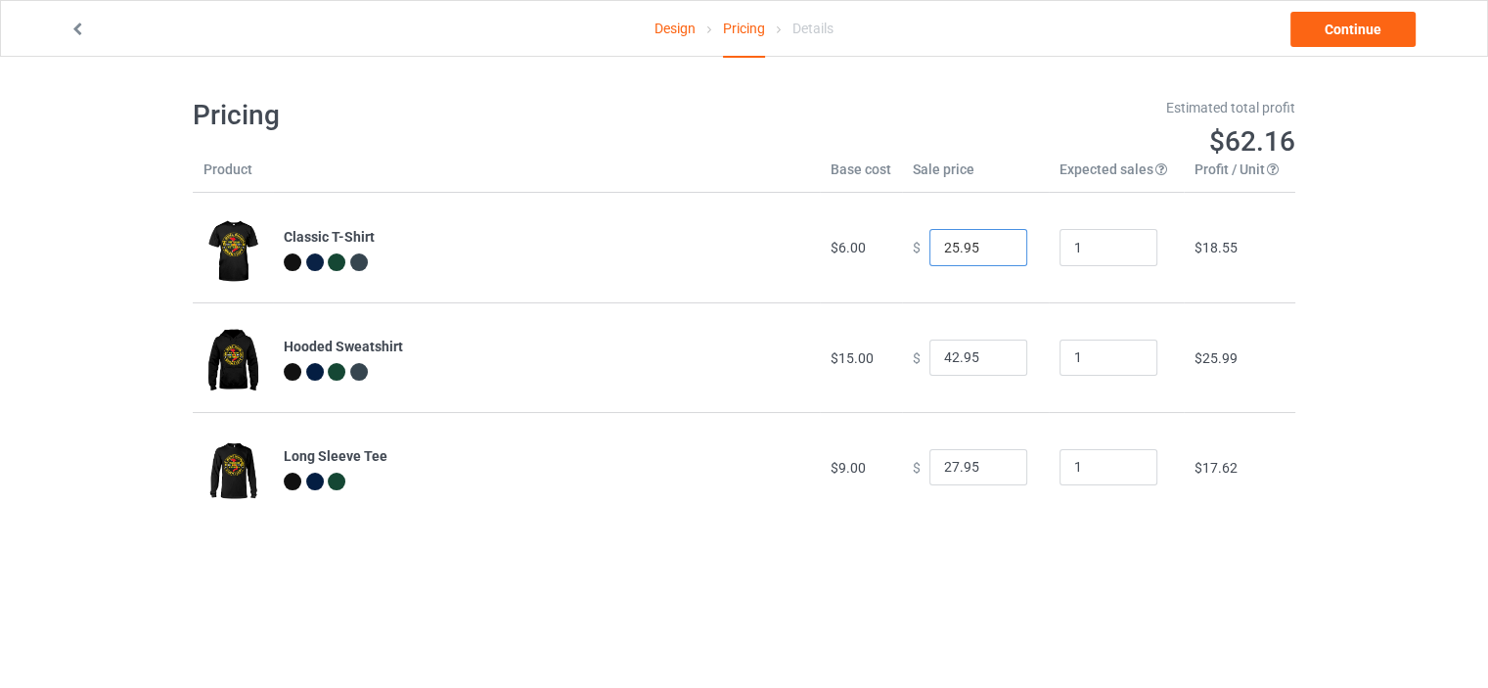
type input "25.95"
click at [943, 355] on input "42.95" at bounding box center [978, 357] width 98 height 37
type input "44.95"
drag, startPoint x: 948, startPoint y: 464, endPoint x: 934, endPoint y: 467, distance: 14.0
click at [934, 467] on input "27.95" at bounding box center [978, 467] width 98 height 37
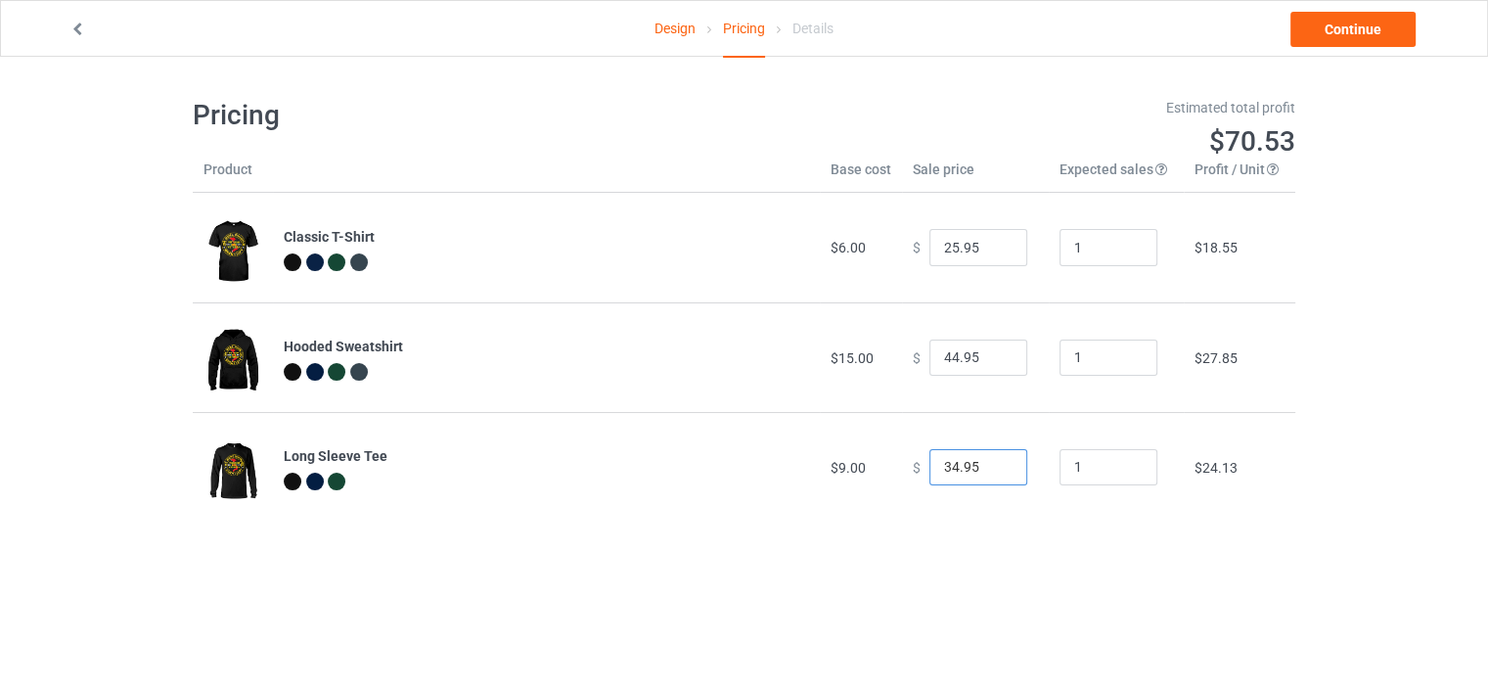
type input "34.95"
click at [1372, 422] on div "Design Pricing Details Continue Pricing Estimated total profit $70.53 Product B…" at bounding box center [744, 310] width 1488 height 506
click at [1366, 37] on link "Continue" at bounding box center [1352, 29] width 125 height 35
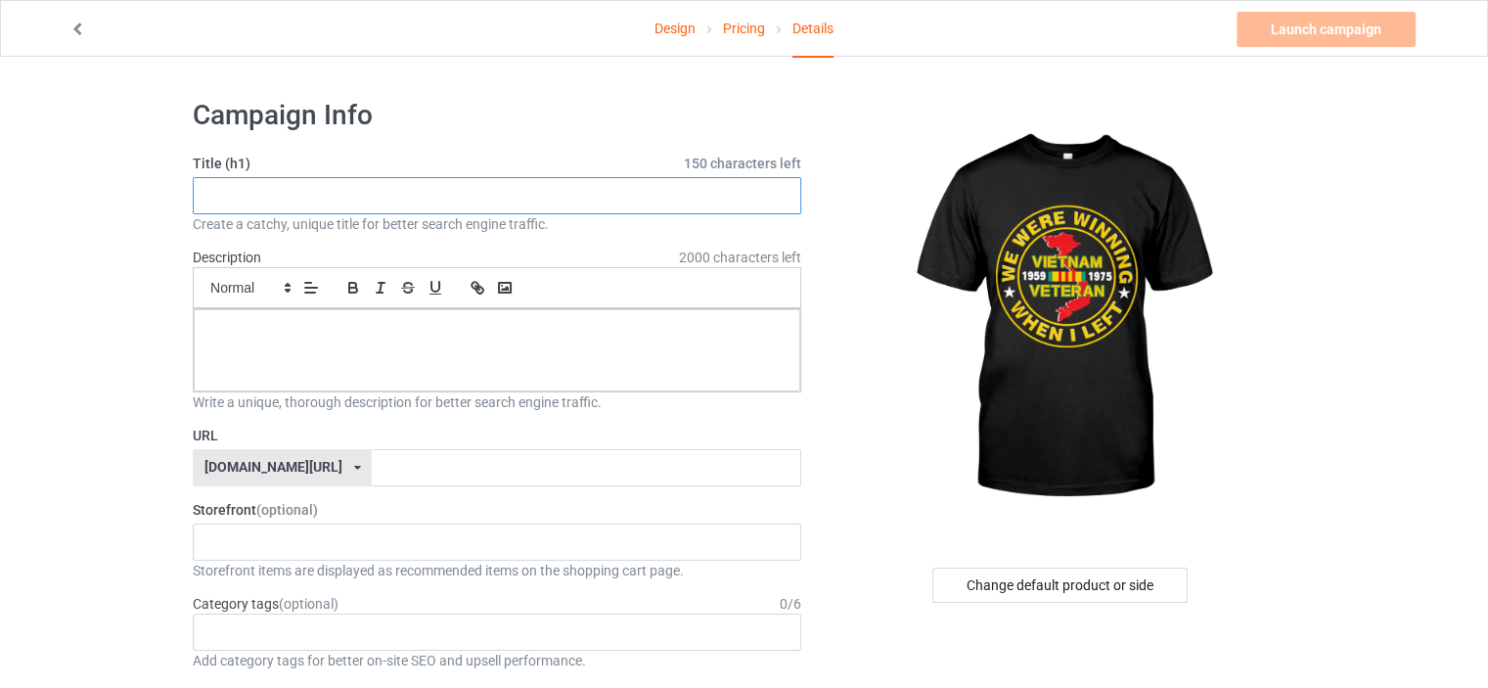
click at [450, 195] on input "text" at bounding box center [497, 195] width 608 height 37
type input "w"
drag, startPoint x: 450, startPoint y: 195, endPoint x: 167, endPoint y: 195, distance: 282.7
type input "WE WERE WINNING-WHEN I LEFT"
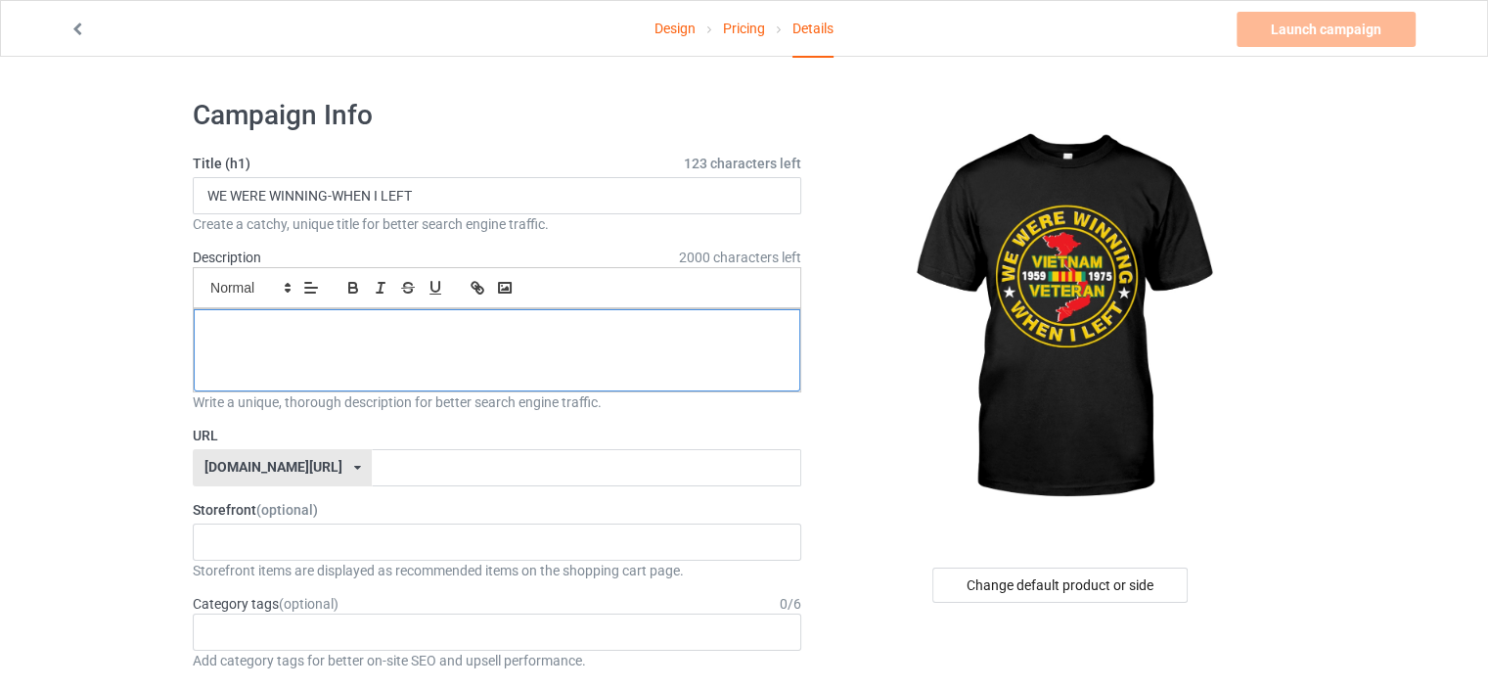
click at [391, 340] on div at bounding box center [497, 350] width 607 height 82
click at [377, 459] on input "text" at bounding box center [586, 467] width 428 height 37
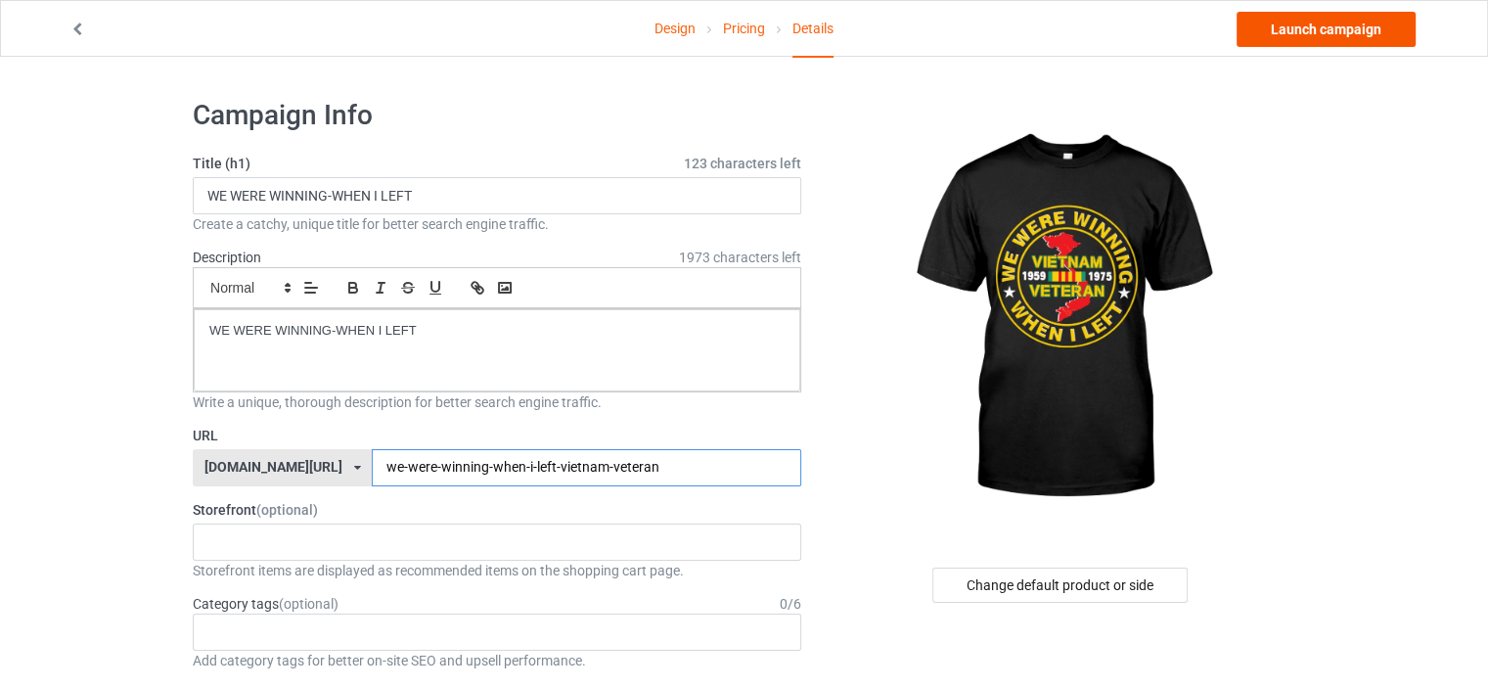
type input "we-were-winning-when-i-left-vietnam-veteran"
click at [1316, 23] on link "Launch campaign" at bounding box center [1326, 29] width 179 height 35
